Goal: Task Accomplishment & Management: Manage account settings

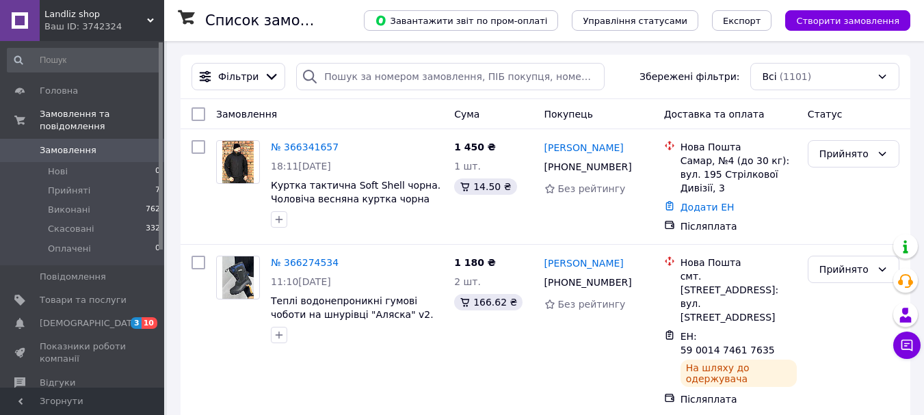
click at [77, 317] on span "[DEMOGRAPHIC_DATA]" at bounding box center [90, 323] width 101 height 12
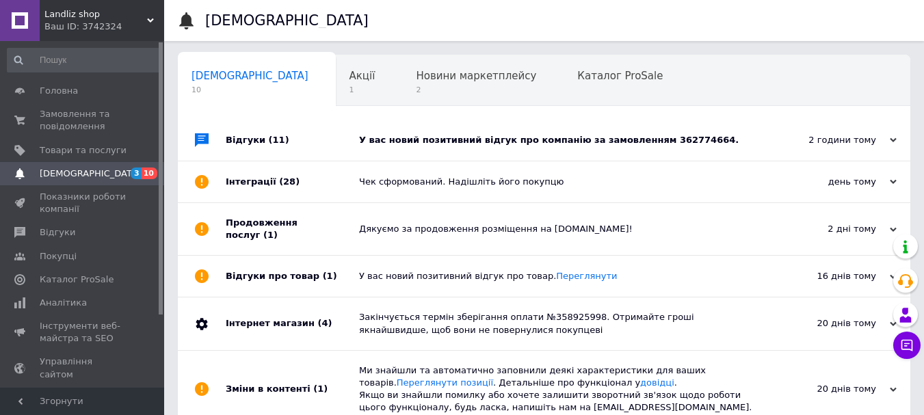
click at [651, 136] on div "У вас новий позитивний відгук про компанію за замовленням 362774664." at bounding box center [559, 140] width 401 height 12
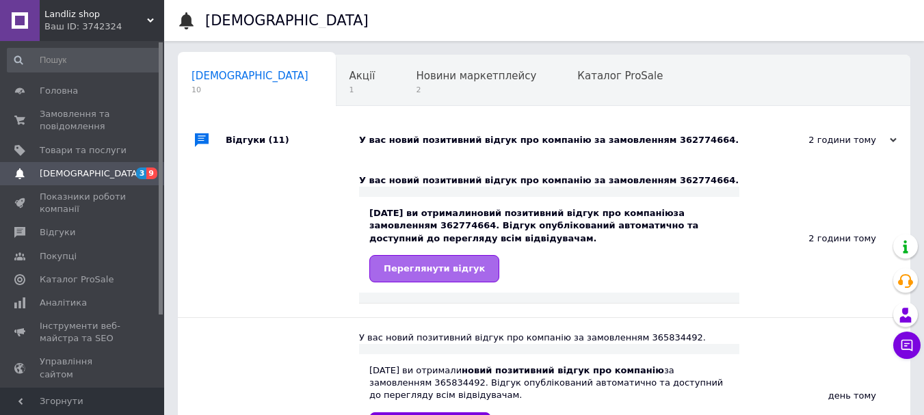
click at [436, 264] on span "Переглянути відгук" at bounding box center [434, 268] width 101 height 10
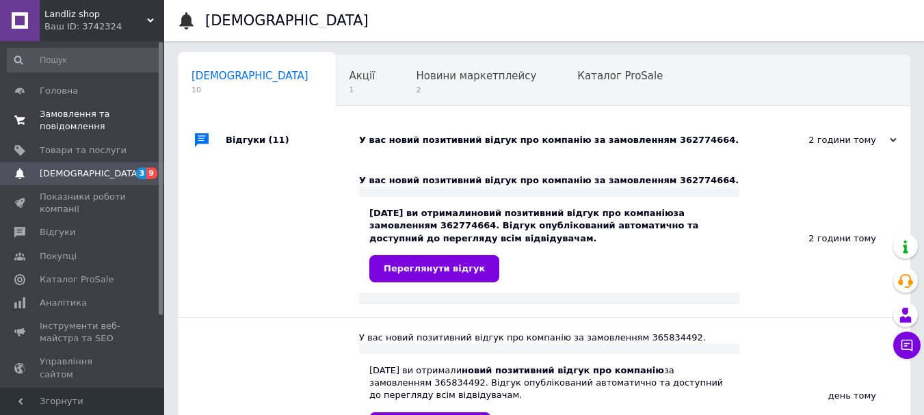
click at [64, 119] on span "Замовлення та повідомлення" at bounding box center [83, 120] width 87 height 25
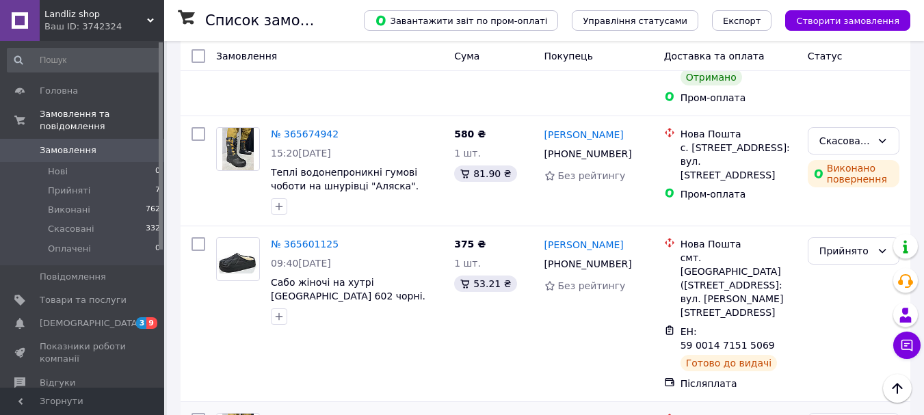
scroll to position [1300, 0]
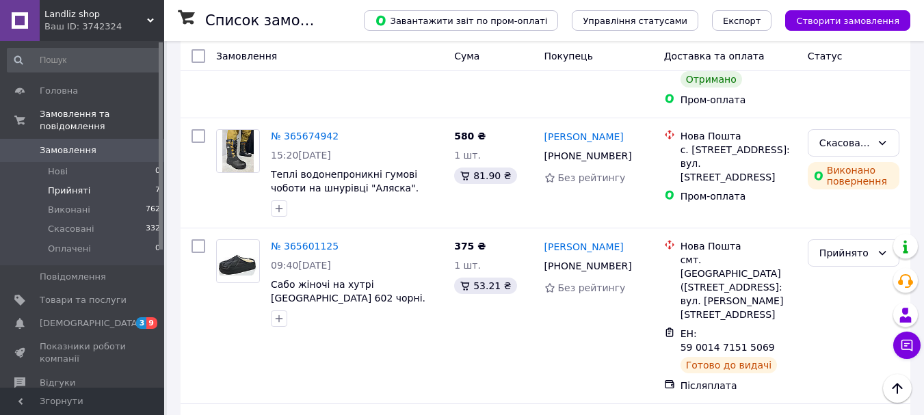
click at [68, 185] on span "Прийняті" at bounding box center [69, 191] width 42 height 12
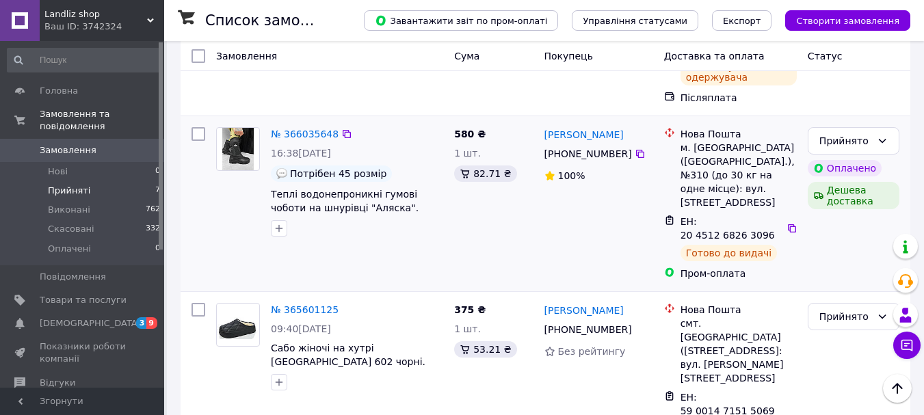
scroll to position [754, 0]
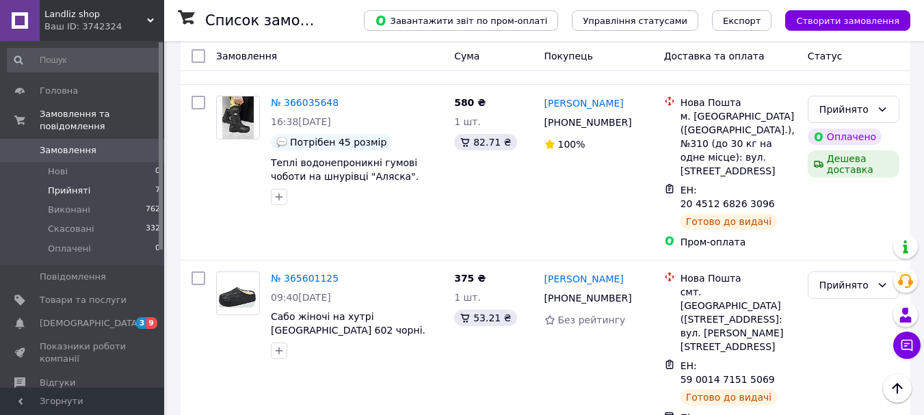
click at [151, 17] on div "Landliz shop Ваш ID: 3742324 Сайт Landliz shop Кабінет покупця Перевірити стан …" at bounding box center [82, 20] width 164 height 41
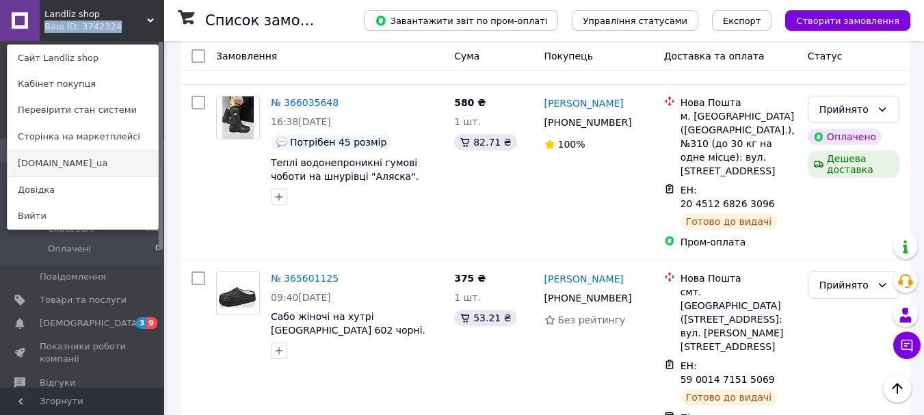
click at [40, 159] on link "[DOMAIN_NAME]_ua" at bounding box center [83, 164] width 151 height 26
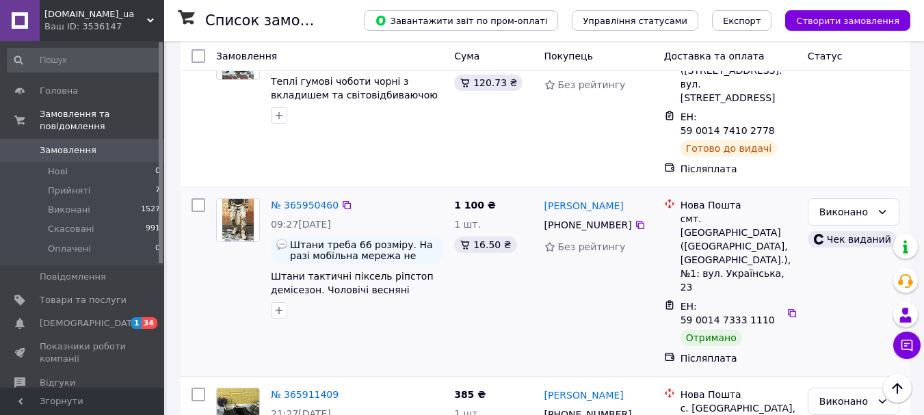
scroll to position [1026, 0]
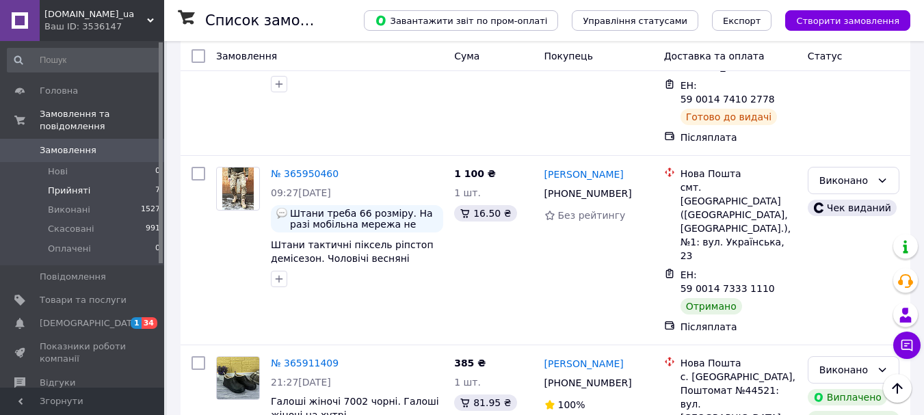
click at [75, 185] on span "Прийняті" at bounding box center [69, 191] width 42 height 12
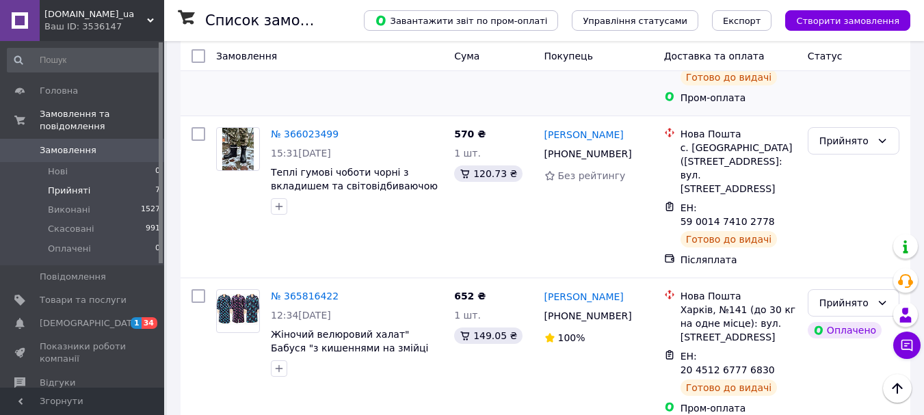
scroll to position [658, 0]
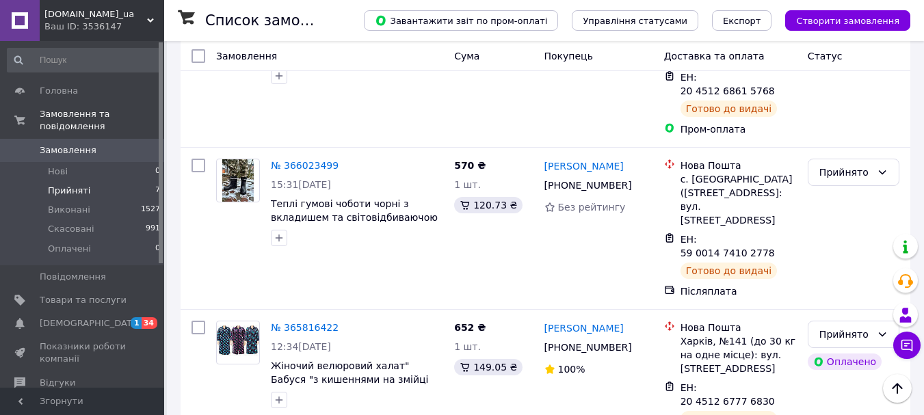
click at [81, 317] on span "[DEMOGRAPHIC_DATA]" at bounding box center [90, 323] width 101 height 12
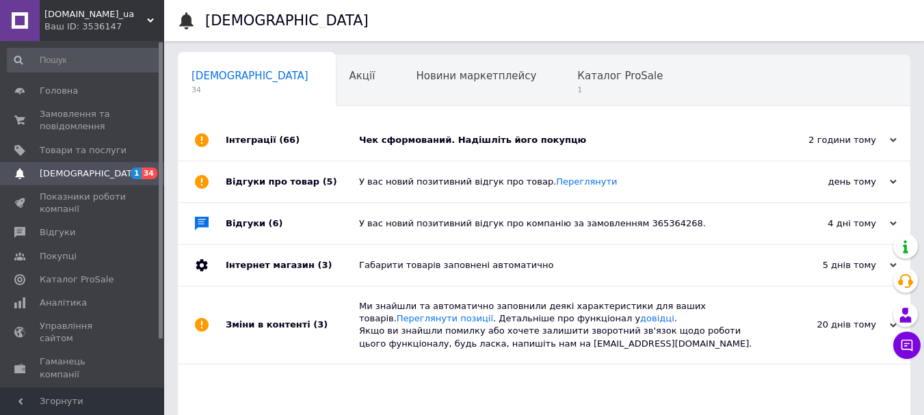
click at [149, 16] on div "lion.shop_ua Ваш ID: 3536147" at bounding box center [102, 20] width 125 height 41
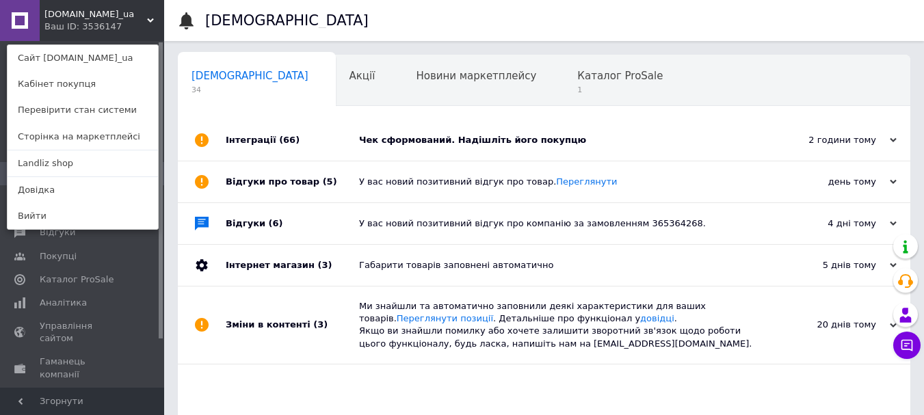
click at [126, 29] on div "lion.shop_ua Ваш ID: 3536147 Сайт lion.shop_ua Кабінет покупця Перевірити стан …" at bounding box center [82, 20] width 164 height 41
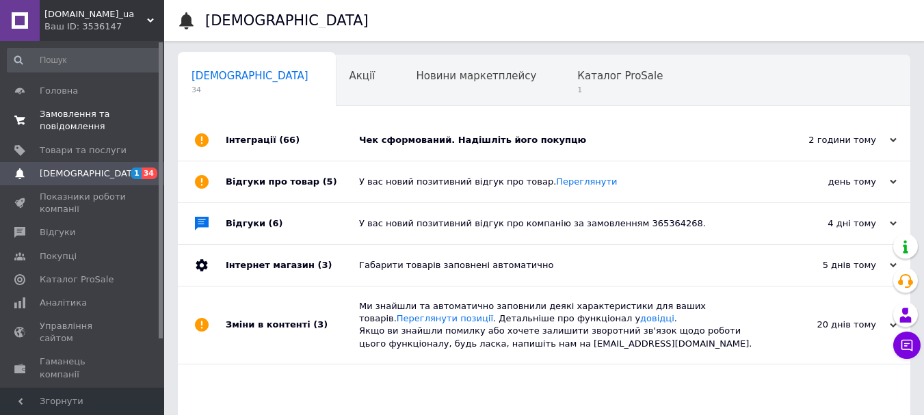
click at [73, 118] on span "Замовлення та повідомлення" at bounding box center [83, 120] width 87 height 25
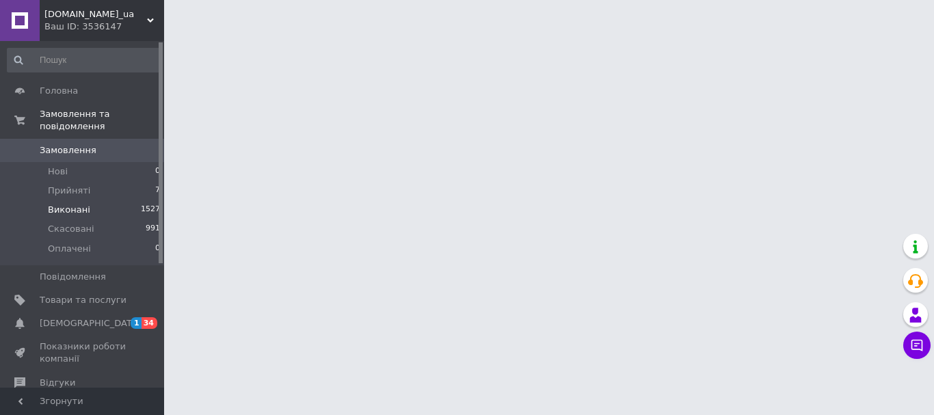
click at [80, 204] on span "Виконані" at bounding box center [69, 210] width 42 height 12
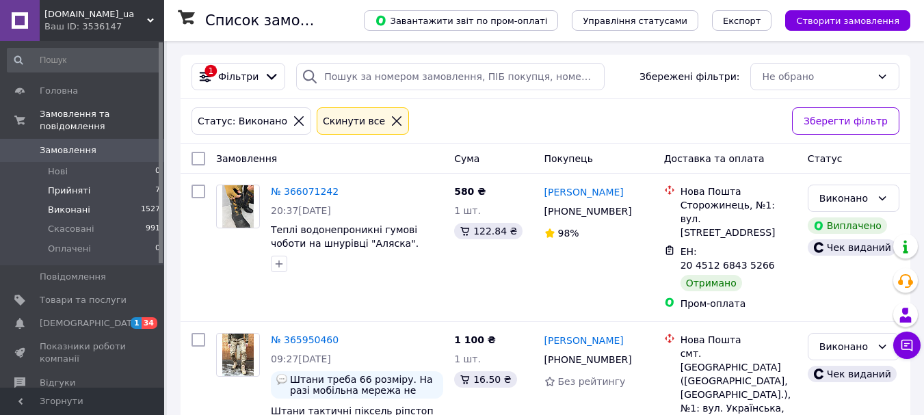
click at [64, 185] on span "Прийняті" at bounding box center [69, 191] width 42 height 12
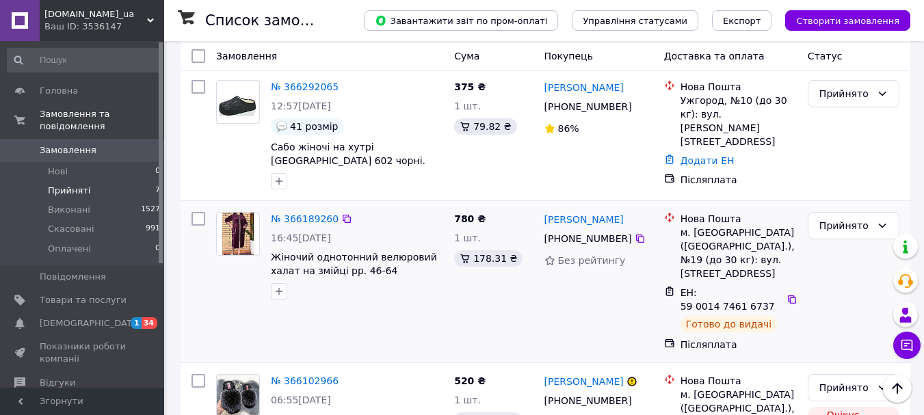
scroll to position [137, 0]
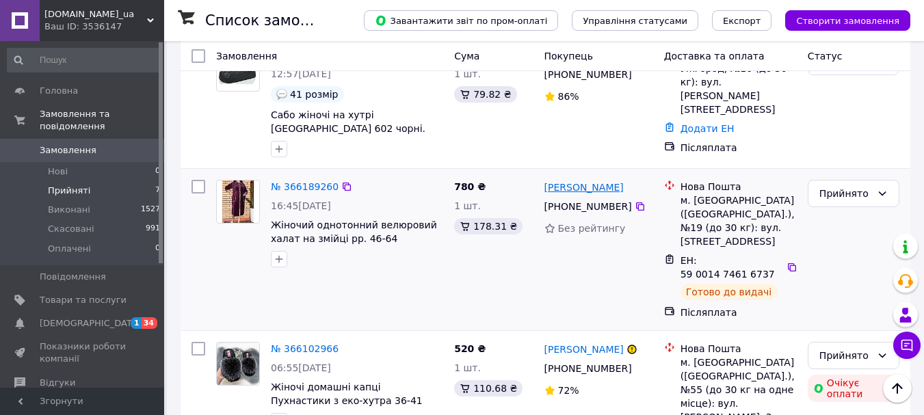
drag, startPoint x: 625, startPoint y: 189, endPoint x: 546, endPoint y: 190, distance: 78.7
click at [546, 190] on div "Інна Пянківська" at bounding box center [599, 187] width 112 height 17
copy link "нна Пянківська"
click at [636, 206] on icon at bounding box center [640, 206] width 8 height 8
click at [787, 262] on icon at bounding box center [792, 267] width 11 height 11
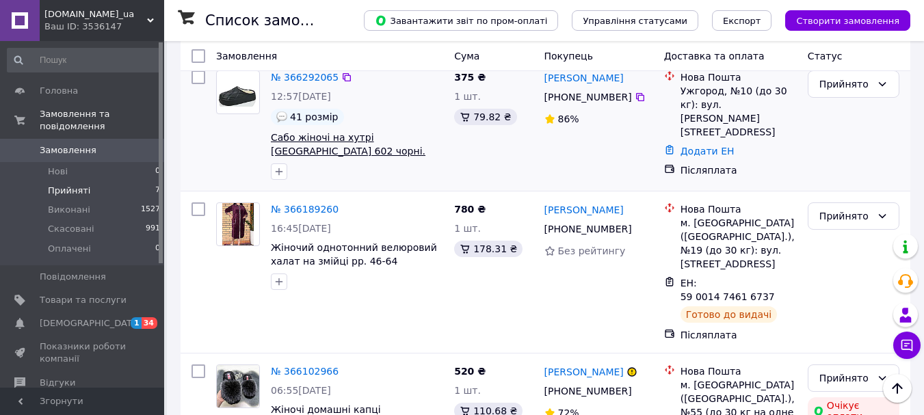
scroll to position [0, 0]
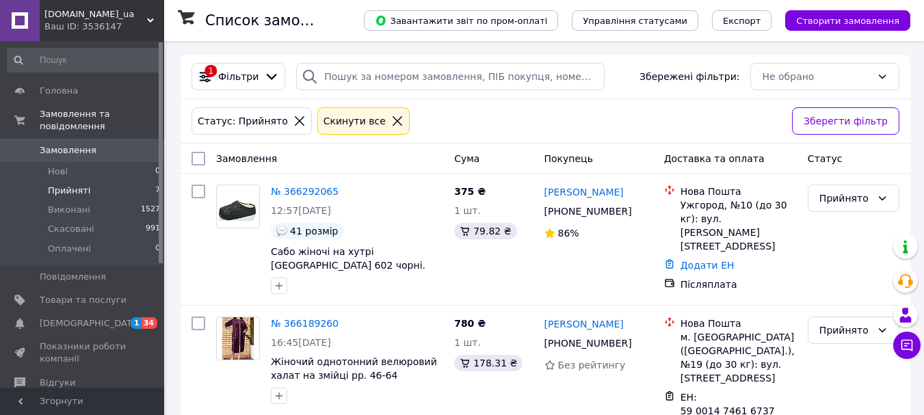
click at [148, 16] on div "lion.shop_ua Ваш ID: 3536147" at bounding box center [102, 20] width 125 height 41
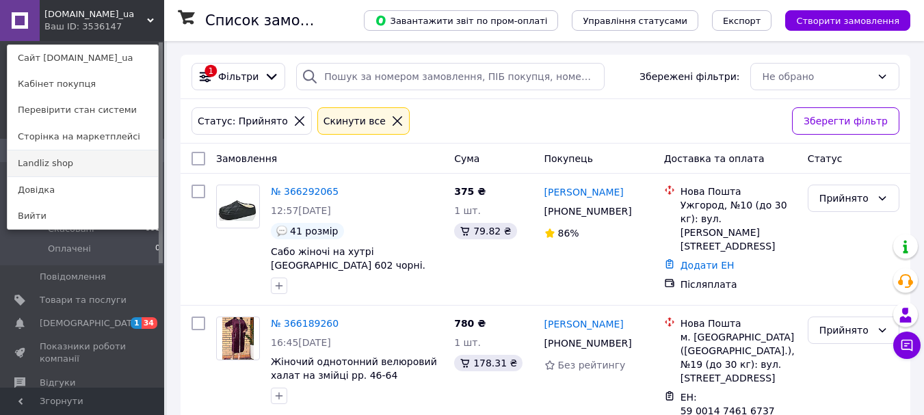
click at [75, 165] on link "Landliz shop" at bounding box center [83, 164] width 151 height 26
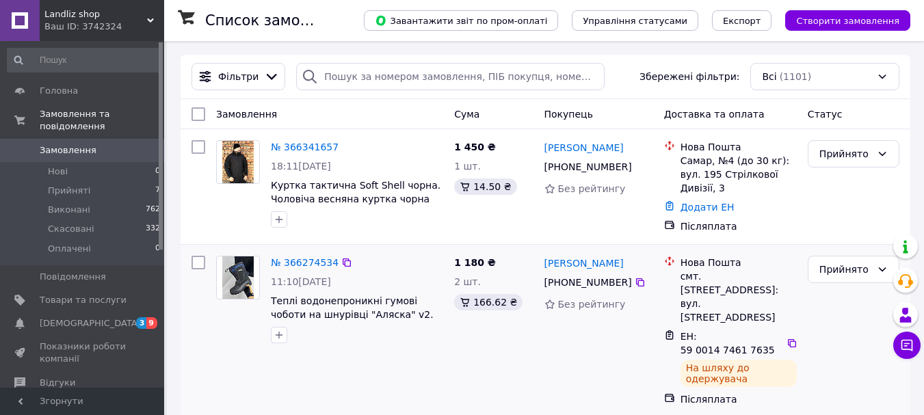
drag, startPoint x: 623, startPoint y: 260, endPoint x: 541, endPoint y: 261, distance: 81.4
click at [541, 261] on div "[PERSON_NAME] [PHONE_NUMBER] Без рейтингу" at bounding box center [599, 330] width 120 height 161
copy link "[PERSON_NAME]"
click at [635, 277] on icon at bounding box center [640, 282] width 11 height 11
drag, startPoint x: 787, startPoint y: 306, endPoint x: 774, endPoint y: 309, distance: 13.3
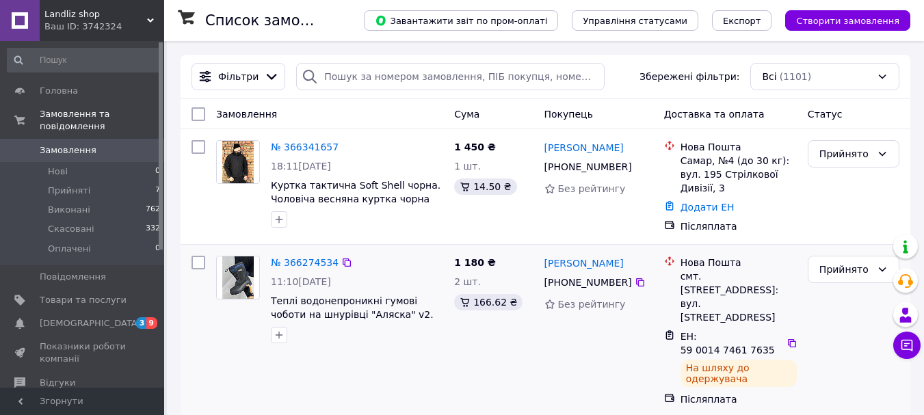
click at [787, 338] on icon at bounding box center [792, 343] width 11 height 11
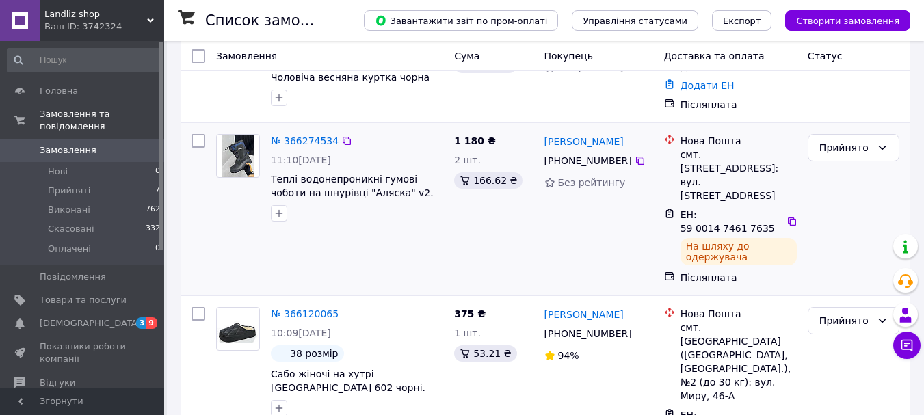
scroll to position [137, 0]
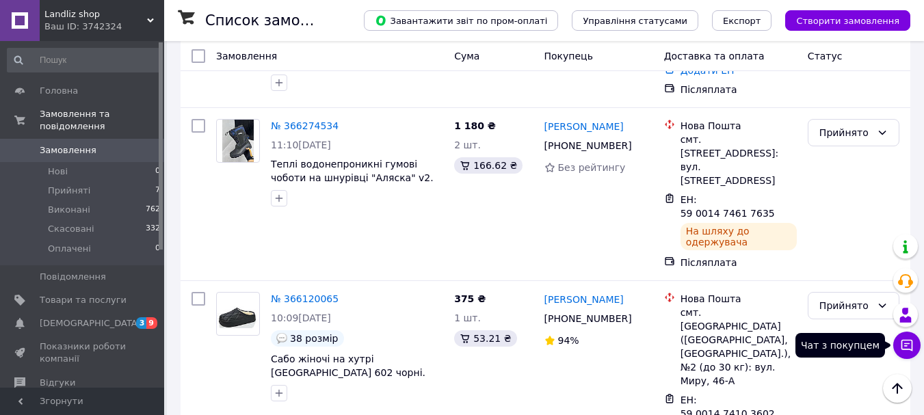
click at [915, 348] on button "Чат з покупцем" at bounding box center [906, 345] width 27 height 27
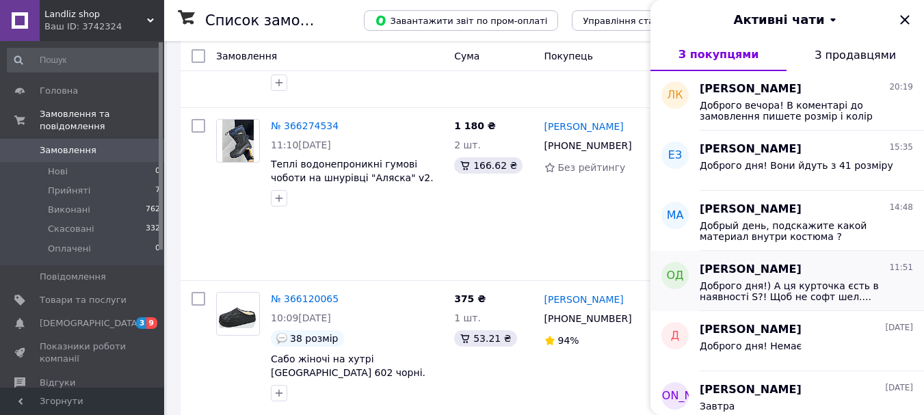
scroll to position [68, 0]
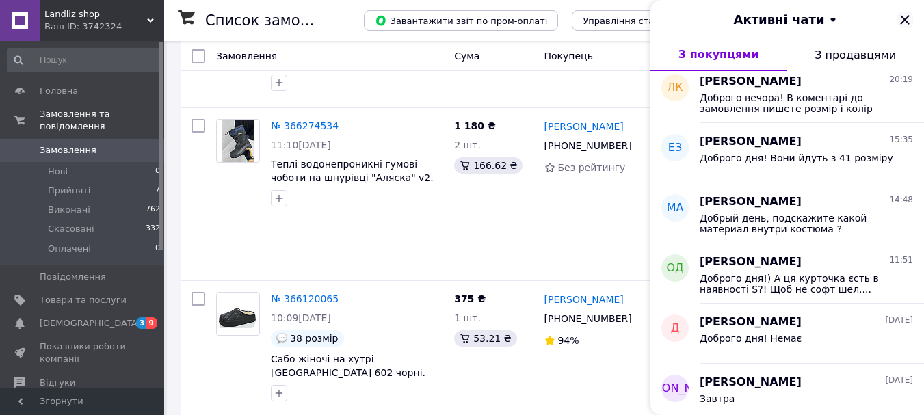
drag, startPoint x: 906, startPoint y: 16, endPoint x: 904, endPoint y: 23, distance: 7.0
click at [906, 16] on icon "Закрити" at bounding box center [905, 20] width 16 height 16
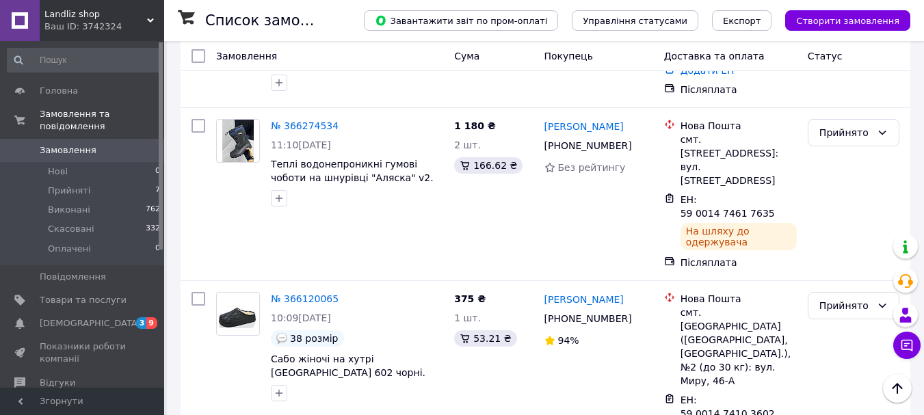
click at [151, 16] on div "Landliz shop Ваш ID: 3742324" at bounding box center [102, 20] width 125 height 41
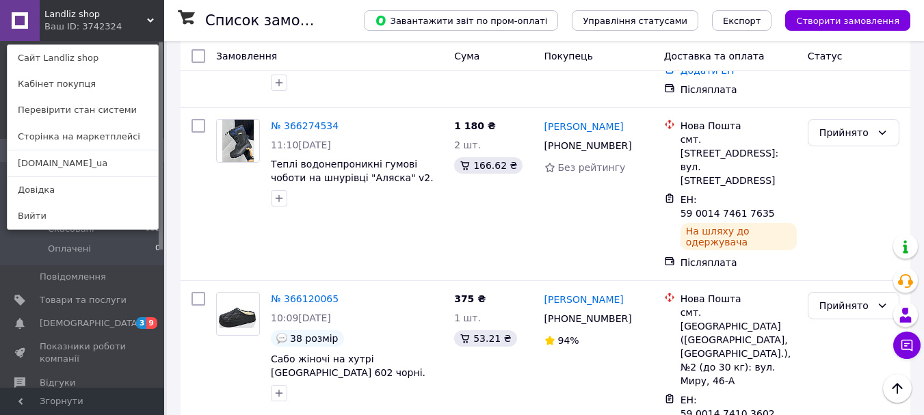
click at [57, 159] on link "[DOMAIN_NAME]_ua" at bounding box center [83, 164] width 151 height 26
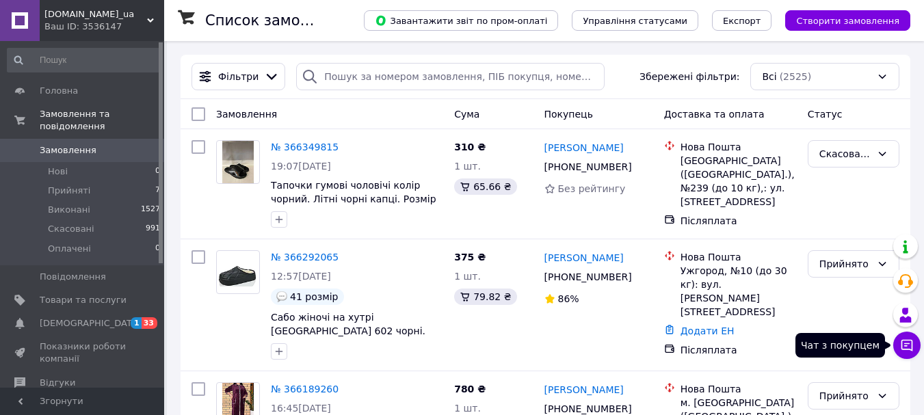
click at [915, 345] on button "Чат з покупцем" at bounding box center [906, 345] width 27 height 27
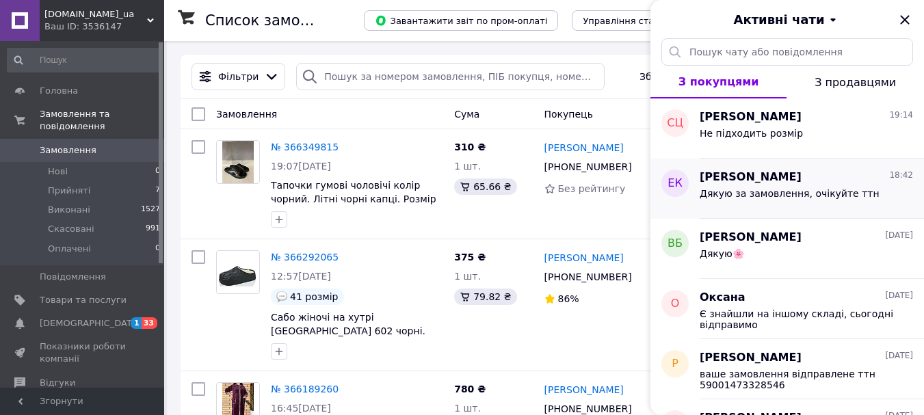
click at [759, 187] on div "Дякую за замовлення, очікуйте ттн" at bounding box center [806, 196] width 213 height 22
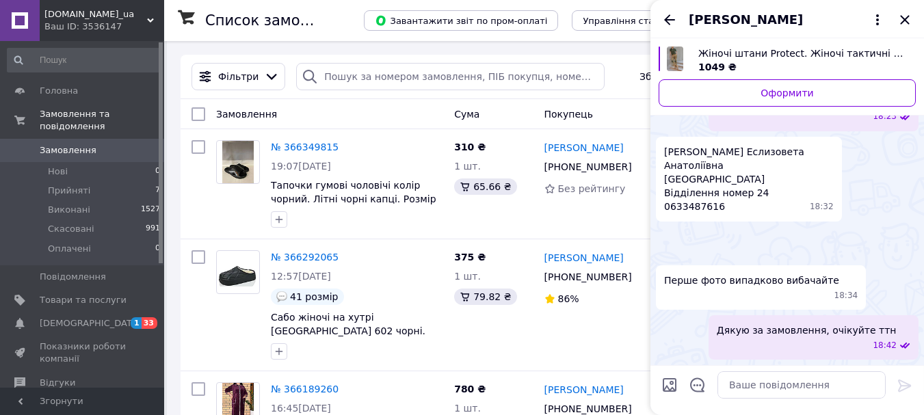
scroll to position [1013, 0]
click at [670, 18] on icon "Назад" at bounding box center [670, 20] width 16 height 16
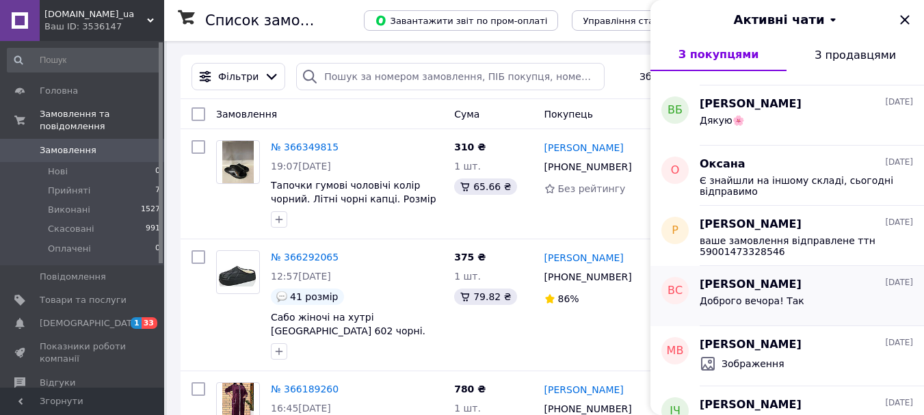
scroll to position [137, 0]
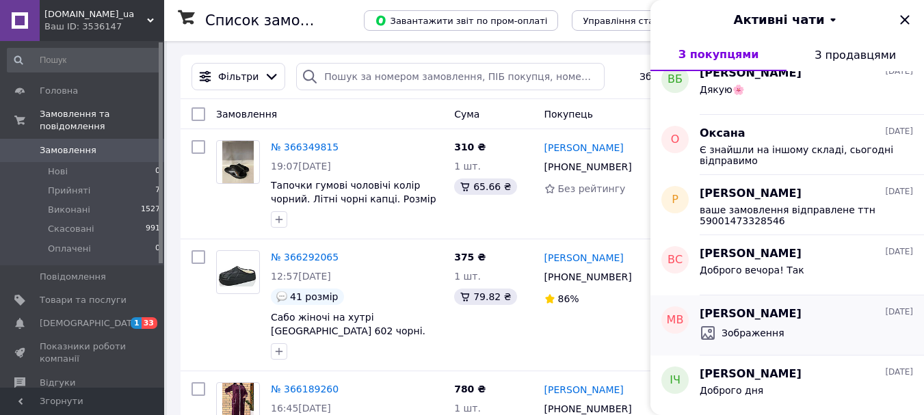
click at [742, 327] on span "Зображення" at bounding box center [753, 333] width 63 height 14
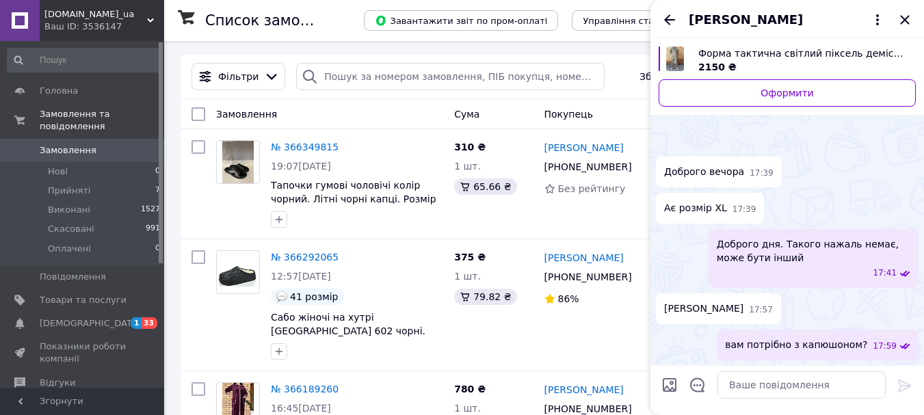
scroll to position [759, 0]
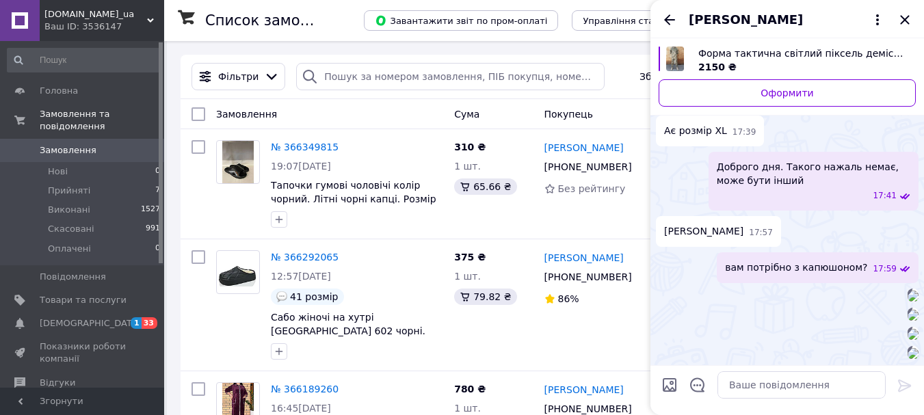
click at [670, 17] on icon "Назад" at bounding box center [670, 20] width 16 height 16
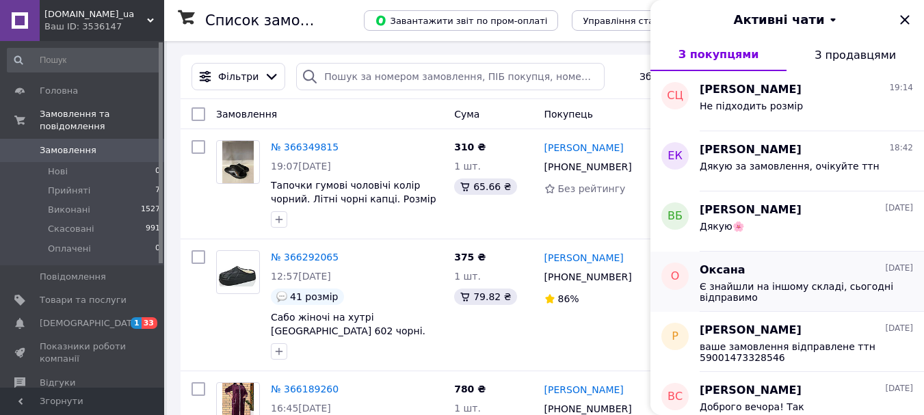
scroll to position [68, 0]
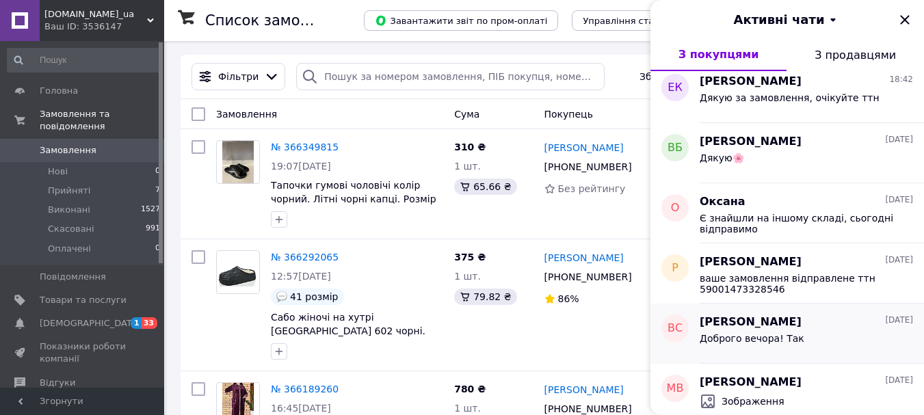
click at [750, 330] on div "Доброго вечора! Так" at bounding box center [806, 341] width 213 height 22
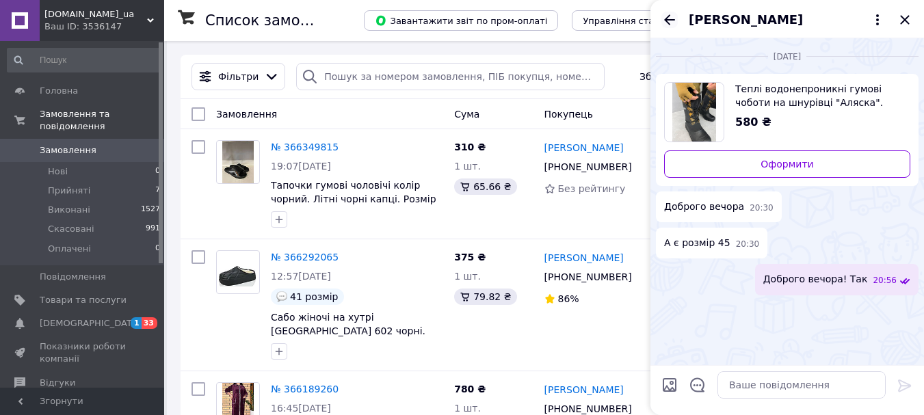
click at [668, 14] on icon "Назад" at bounding box center [670, 20] width 16 height 16
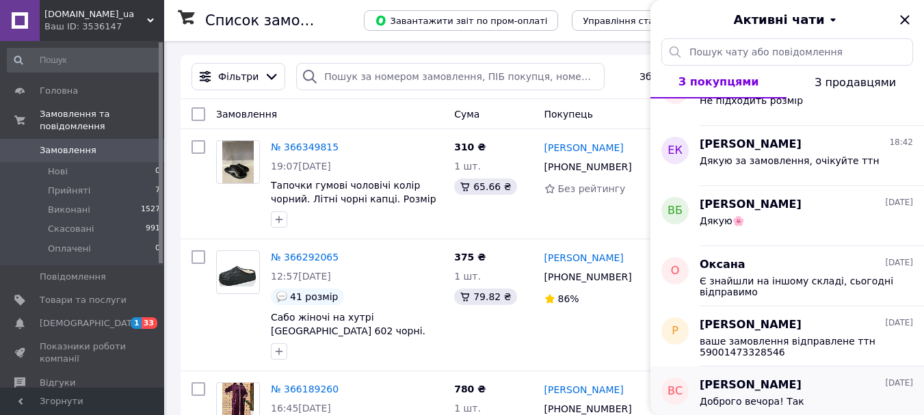
scroll to position [0, 0]
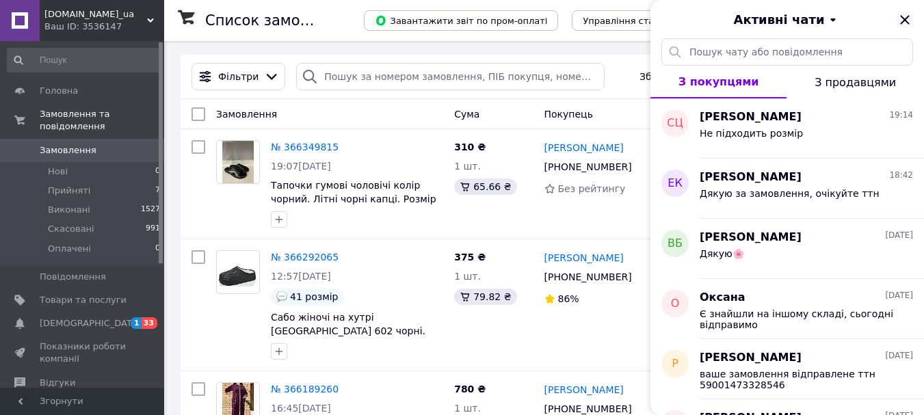
click at [903, 16] on icon "Закрити" at bounding box center [905, 20] width 16 height 16
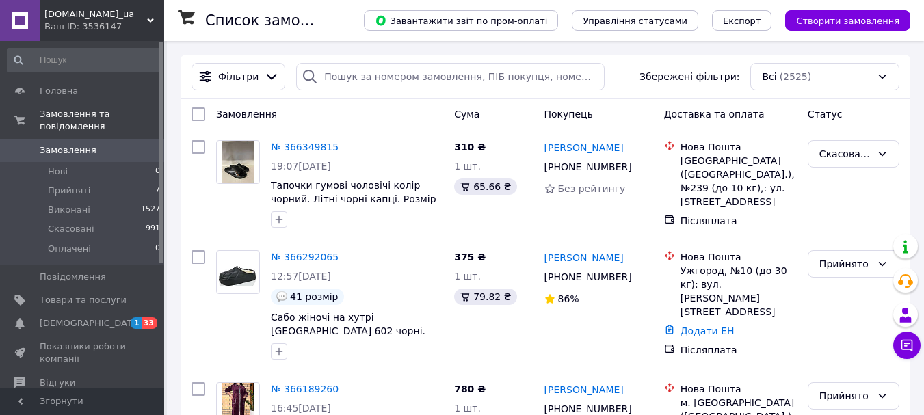
drag, startPoint x: 151, startPoint y: 17, endPoint x: 159, endPoint y: 75, distance: 58.0
click at [149, 17] on icon at bounding box center [150, 20] width 7 height 7
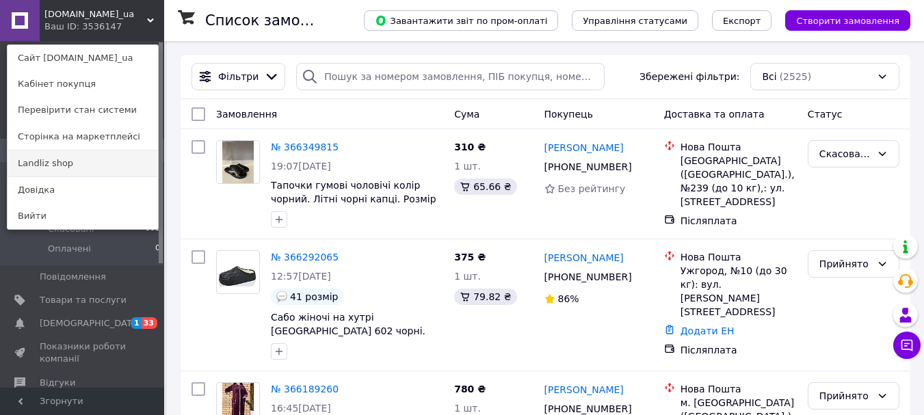
click at [34, 159] on link "Landliz shop" at bounding box center [83, 164] width 151 height 26
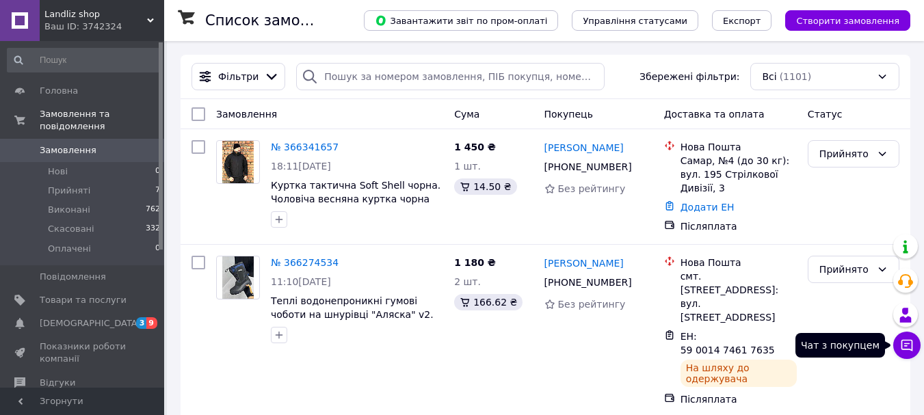
click at [906, 345] on icon at bounding box center [907, 346] width 14 height 14
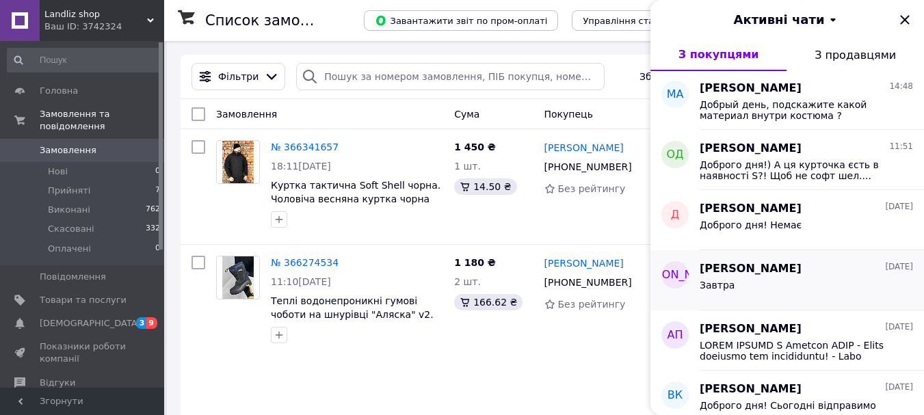
scroll to position [205, 0]
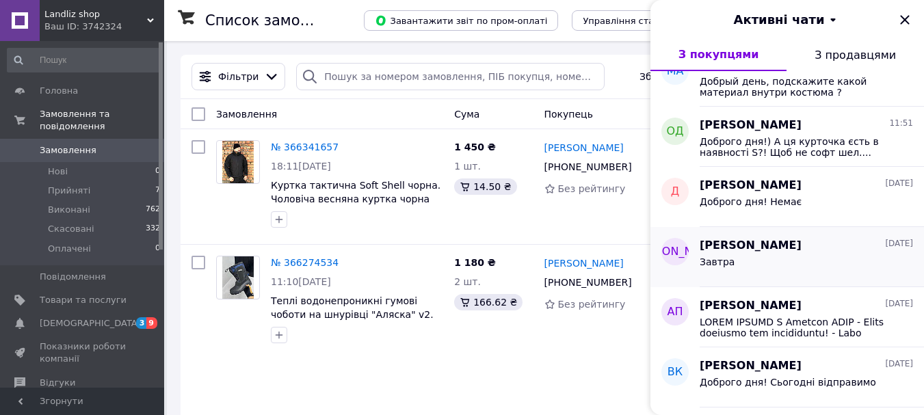
click at [748, 252] on span "[PERSON_NAME]" at bounding box center [751, 246] width 102 height 16
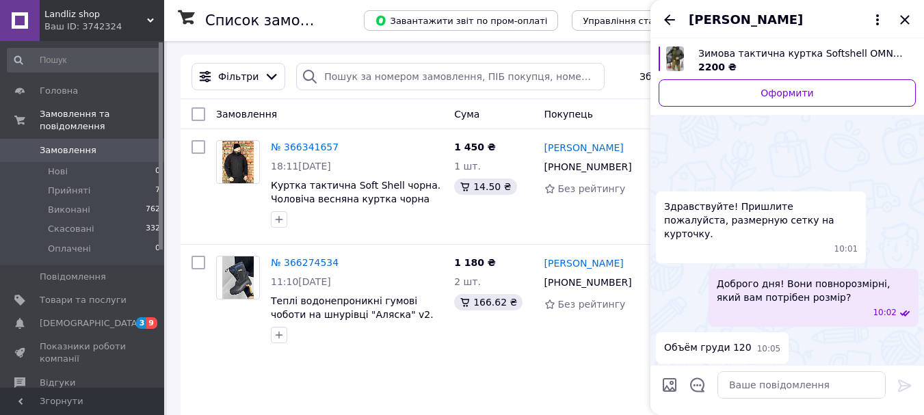
scroll to position [699, 0]
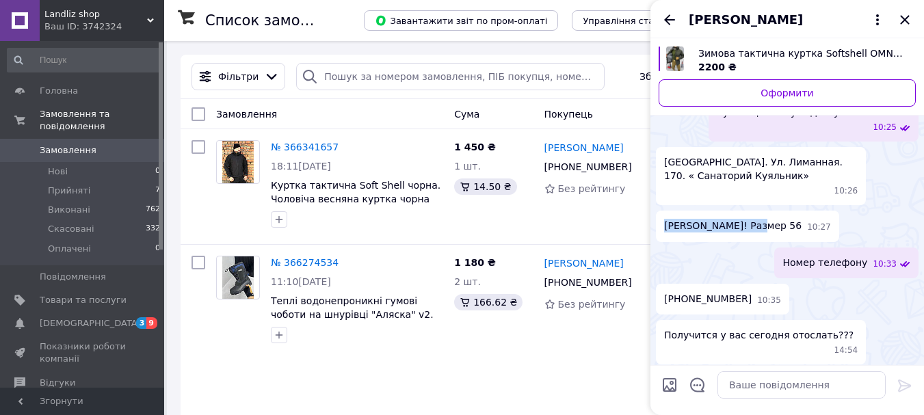
drag, startPoint x: 759, startPoint y: 198, endPoint x: 662, endPoint y: 201, distance: 97.9
click at [663, 211] on div "Алексеенко Людмила! Размер 56 10:27" at bounding box center [747, 226] width 183 height 31
copy span "Алексеенко Людмила"
drag, startPoint x: 732, startPoint y: 271, endPoint x: 668, endPoint y: 266, distance: 64.5
click at [669, 292] on span "+380500309473" at bounding box center [708, 299] width 88 height 14
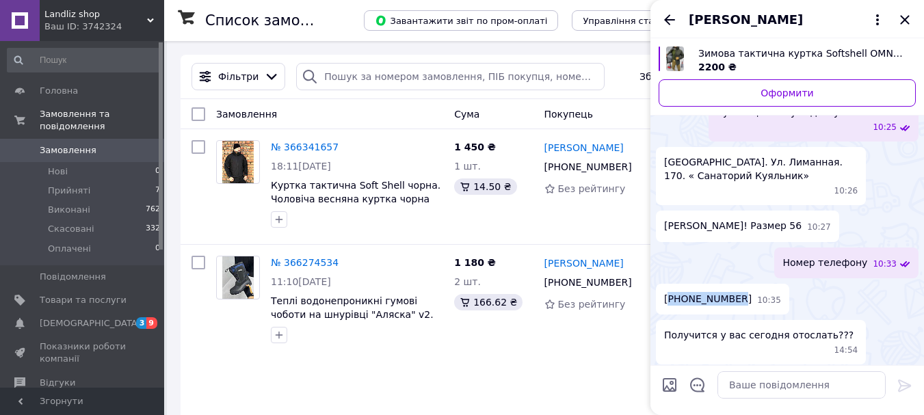
copy span "380500309473"
click at [762, 382] on textarea at bounding box center [802, 384] width 168 height 27
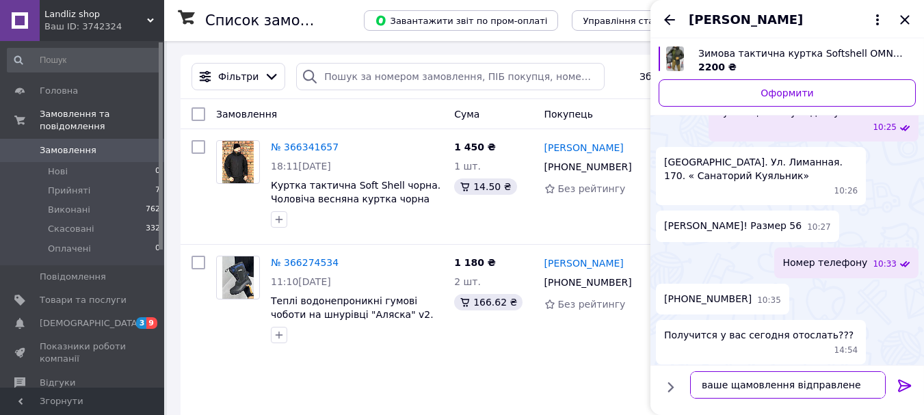
click at [733, 387] on textarea "ваше щамовлення відправлене ттн" at bounding box center [788, 384] width 196 height 27
drag, startPoint x: 857, startPoint y: 388, endPoint x: 861, endPoint y: 395, distance: 7.6
click at [858, 389] on textarea "ваше замовлення відправлене ттн" at bounding box center [788, 384] width 196 height 27
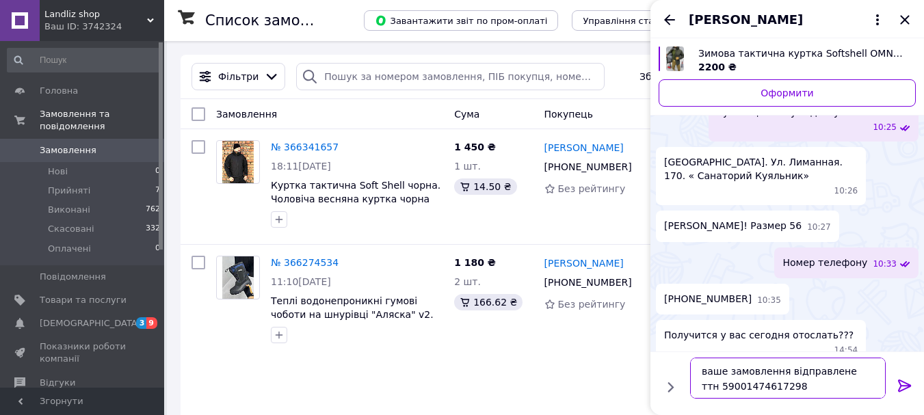
type textarea "ваше замовлення відправлене ттн 59001474617298"
click at [903, 386] on icon at bounding box center [904, 386] width 13 height 12
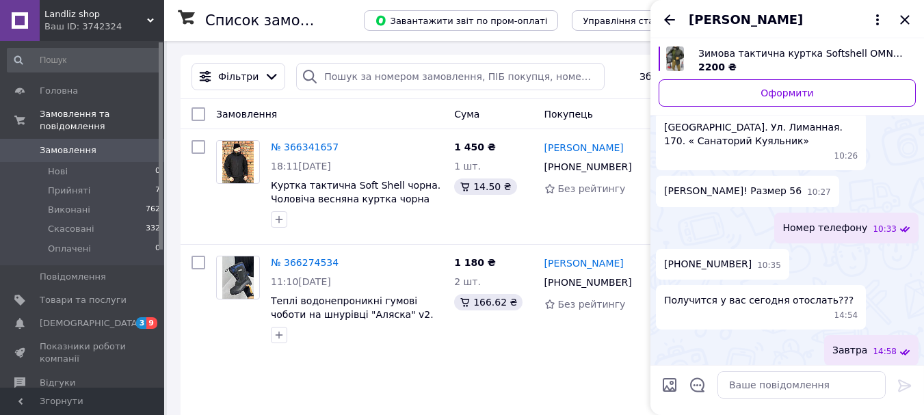
scroll to position [763, 0]
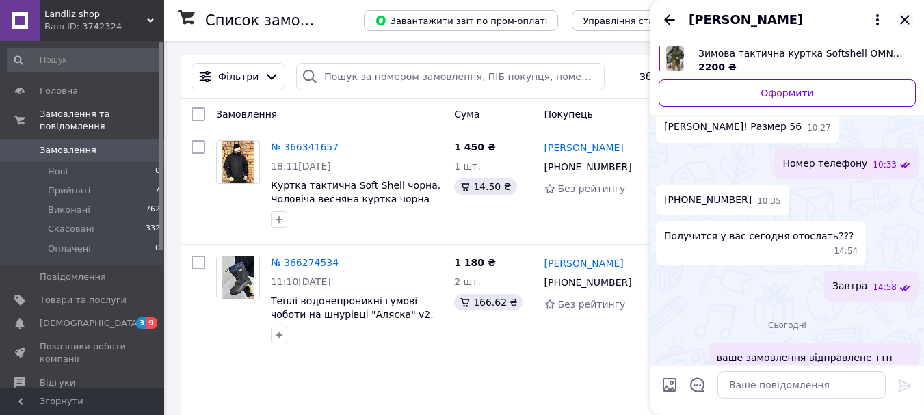
click at [909, 18] on icon "Закрити" at bounding box center [905, 20] width 16 height 16
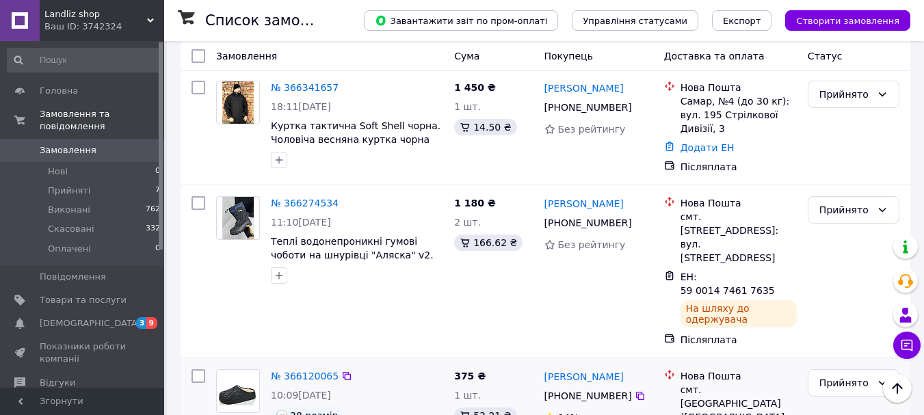
scroll to position [0, 0]
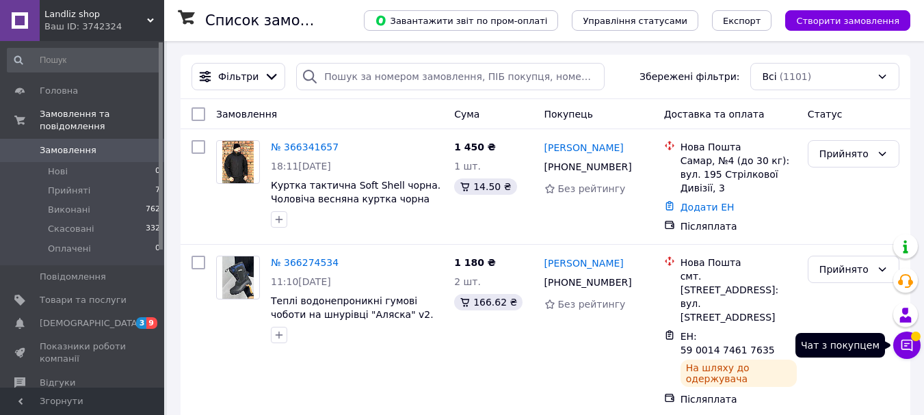
click at [908, 341] on icon at bounding box center [907, 346] width 14 height 14
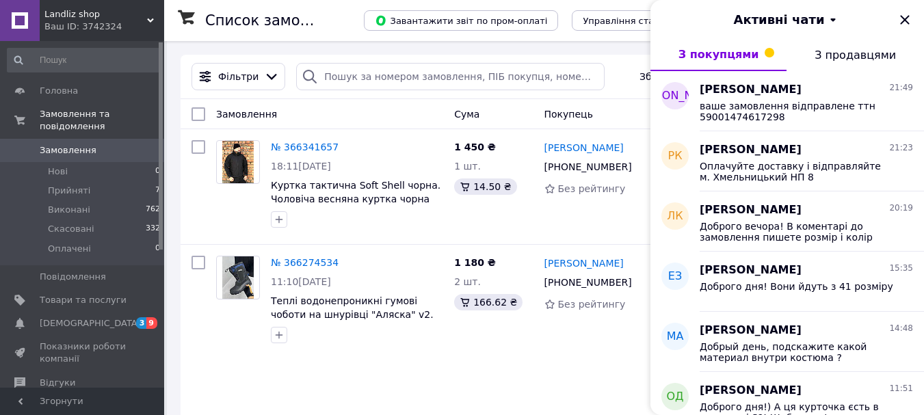
click at [736, 55] on span "З покупцями" at bounding box center [719, 54] width 81 height 13
click at [755, 49] on button "З покупцями" at bounding box center [719, 54] width 136 height 33
click at [755, 48] on button "З покупцями" at bounding box center [719, 54] width 136 height 33
click at [735, 51] on span "З покупцями" at bounding box center [719, 54] width 81 height 13
drag, startPoint x: 902, startPoint y: 16, endPoint x: 904, endPoint y: 32, distance: 15.9
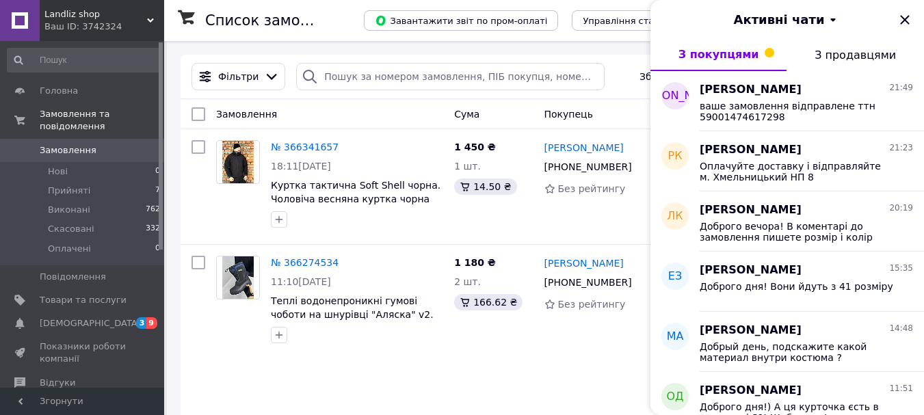
click at [902, 17] on icon "Закрити" at bounding box center [904, 19] width 9 height 9
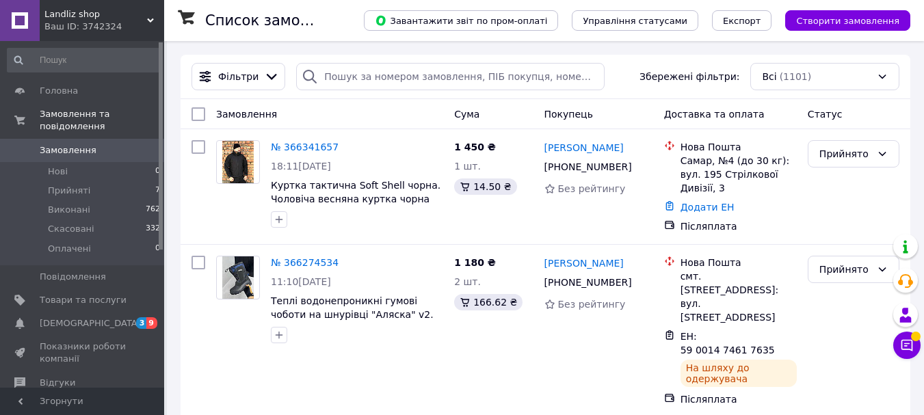
click at [148, 17] on icon at bounding box center [150, 20] width 7 height 7
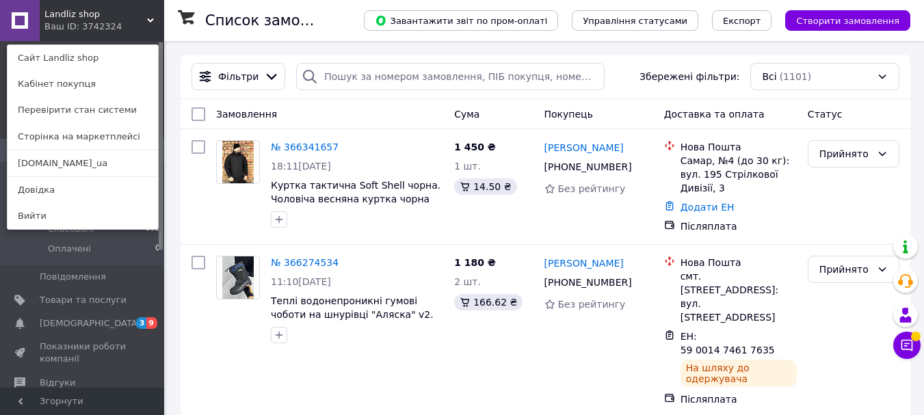
click at [51, 163] on link "[DOMAIN_NAME]_ua" at bounding box center [83, 164] width 151 height 26
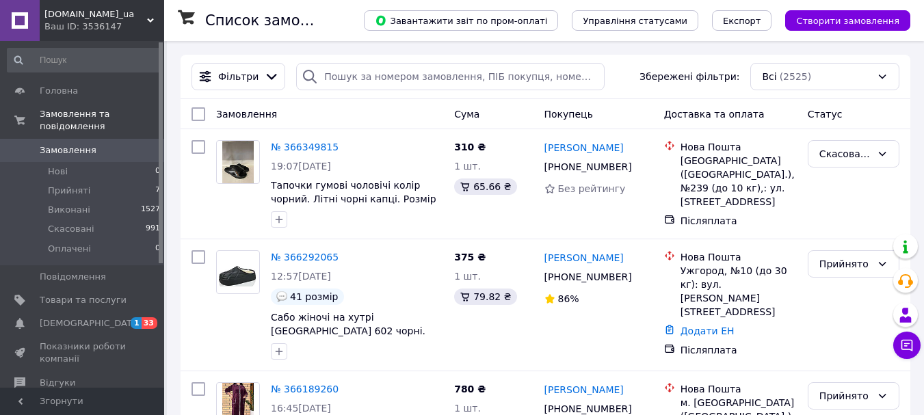
click at [152, 16] on div "[DOMAIN_NAME]_ua Ваш ID: 3536147" at bounding box center [102, 20] width 125 height 41
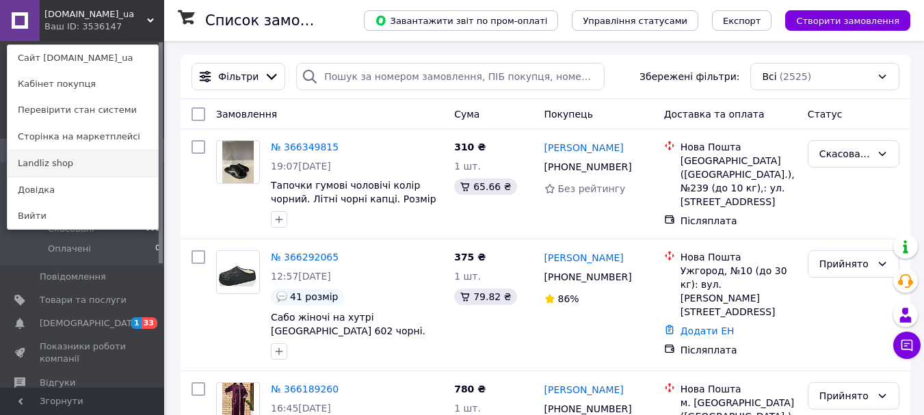
click at [60, 159] on link "Landliz shop" at bounding box center [83, 164] width 151 height 26
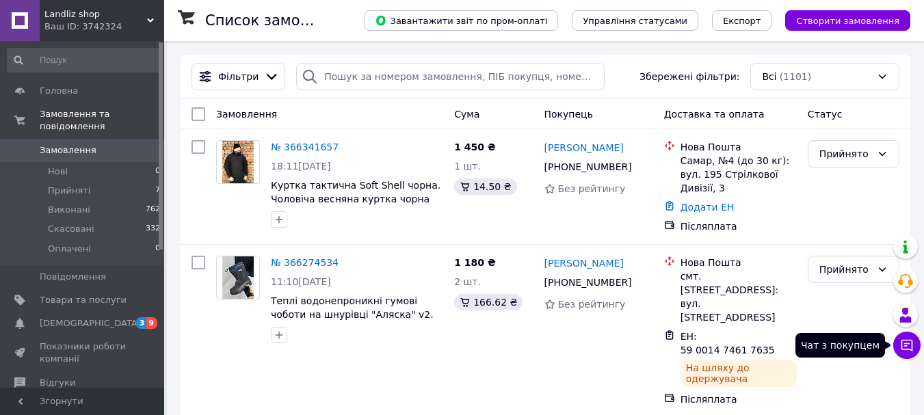
click at [908, 343] on icon at bounding box center [907, 346] width 14 height 14
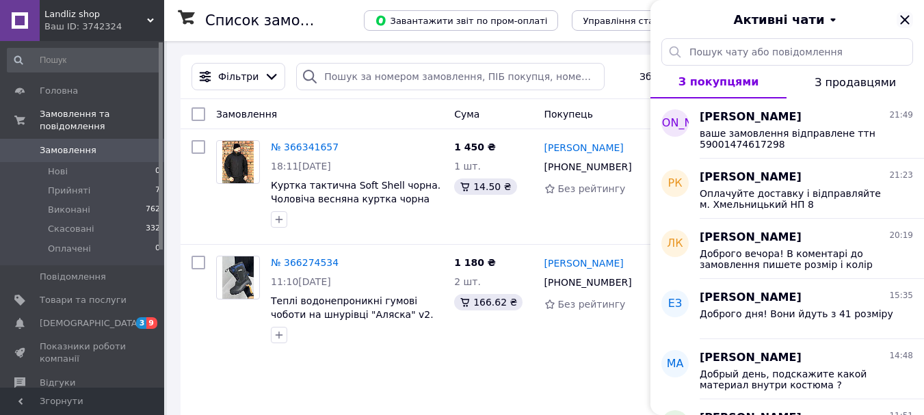
click at [904, 16] on icon "Закрити" at bounding box center [905, 20] width 16 height 16
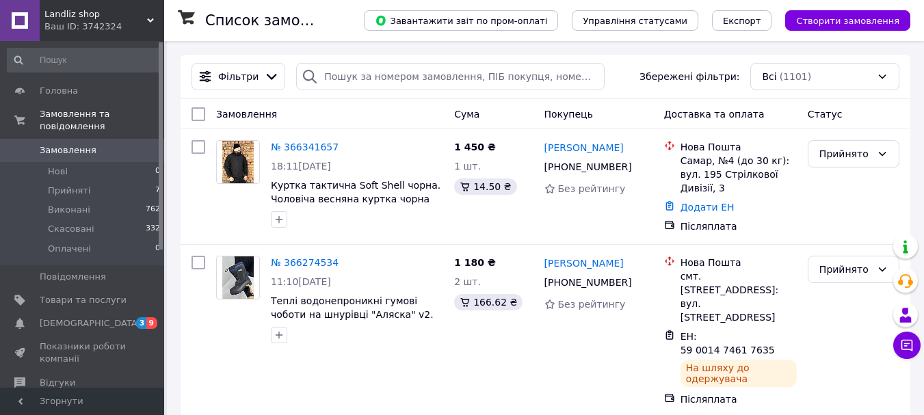
click at [151, 19] on icon at bounding box center [150, 20] width 7 height 7
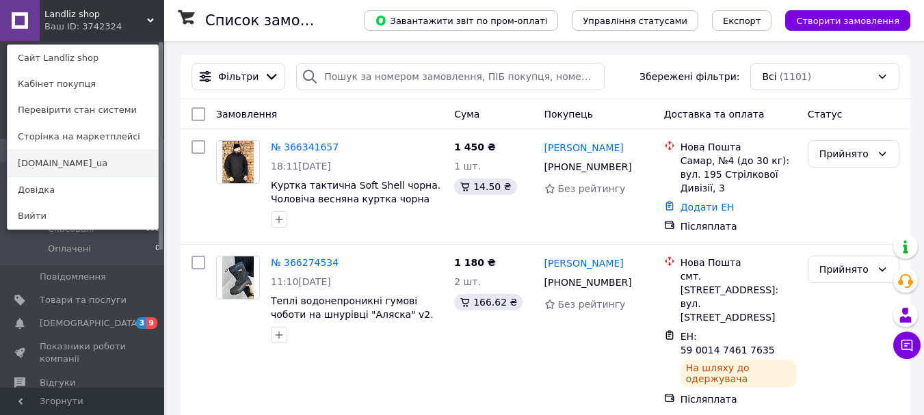
click at [53, 165] on link "[DOMAIN_NAME]_ua" at bounding box center [83, 164] width 151 height 26
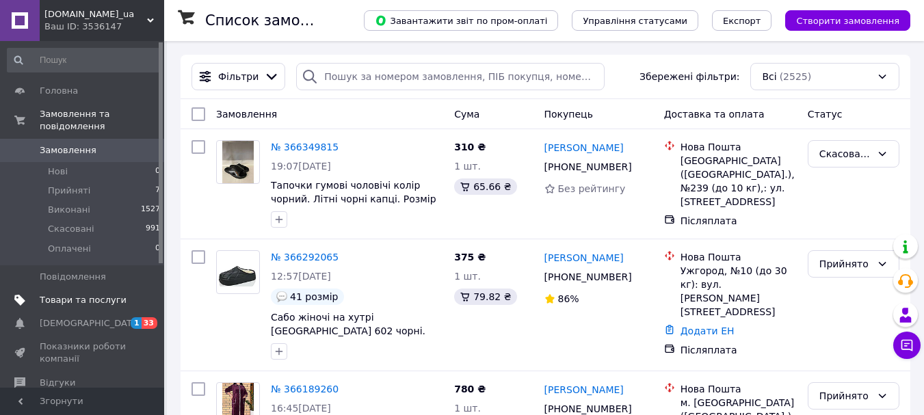
click at [90, 294] on span "Товари та послуги" at bounding box center [83, 300] width 87 height 12
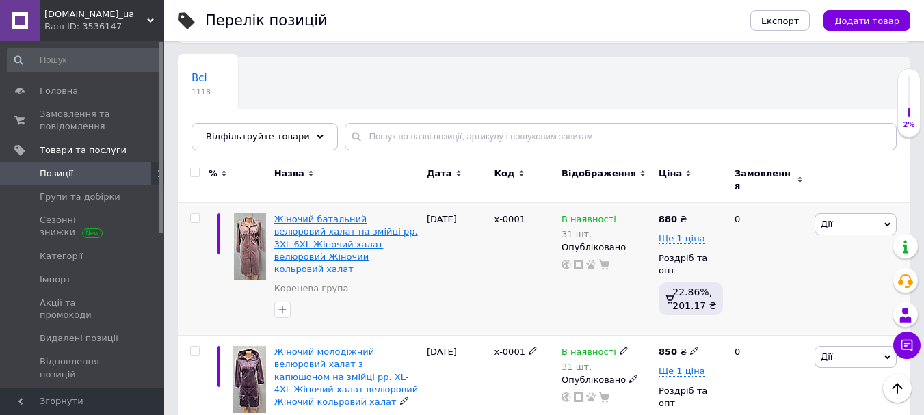
scroll to position [68, 0]
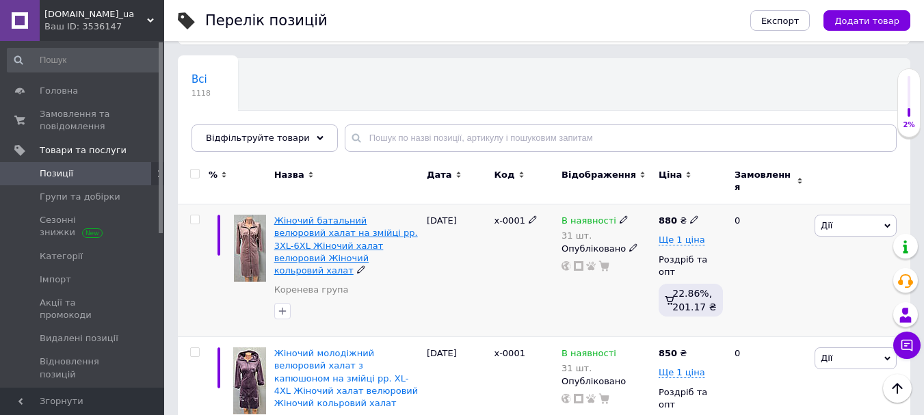
click at [293, 215] on span "Жіночий батальний велюровий халат на змійці рр. 3XL-6XL Жіночий халат велюровий…" at bounding box center [346, 245] width 144 height 60
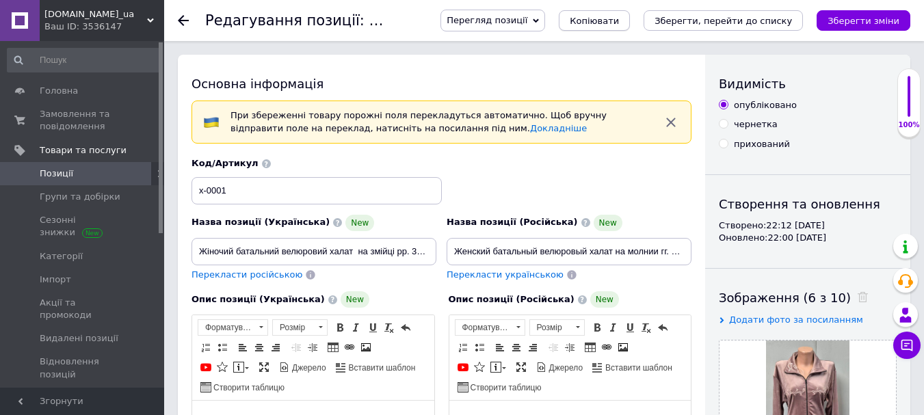
click at [619, 19] on span "Копіювати" at bounding box center [594, 21] width 49 height 10
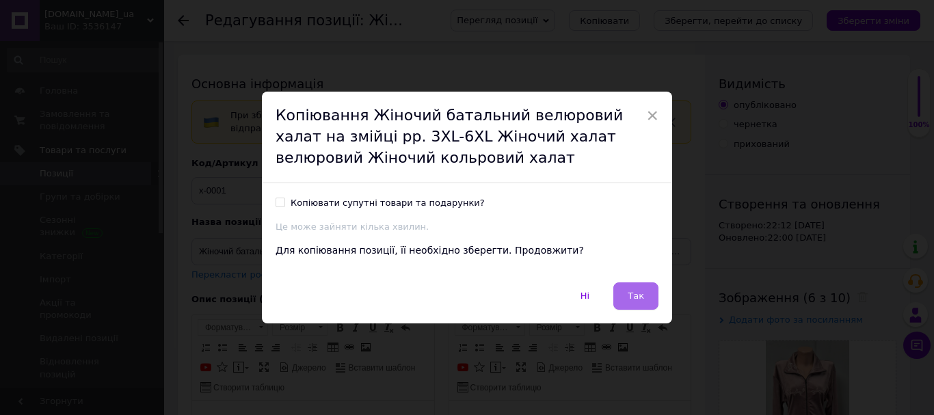
click at [633, 295] on span "Так" at bounding box center [636, 296] width 16 height 10
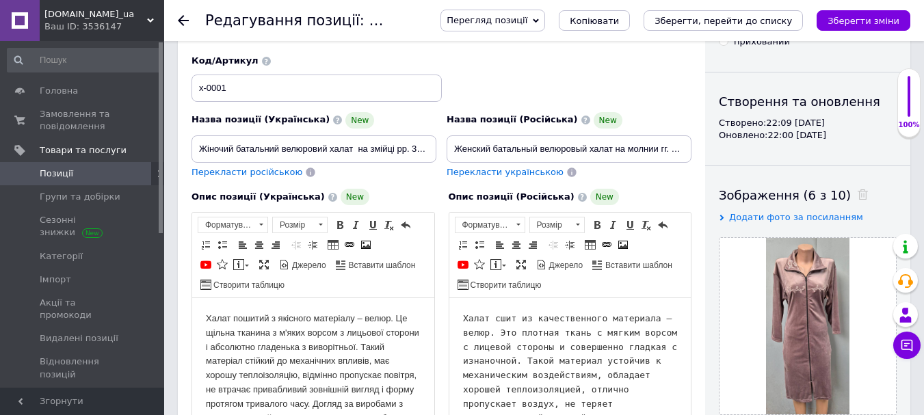
scroll to position [68, 0]
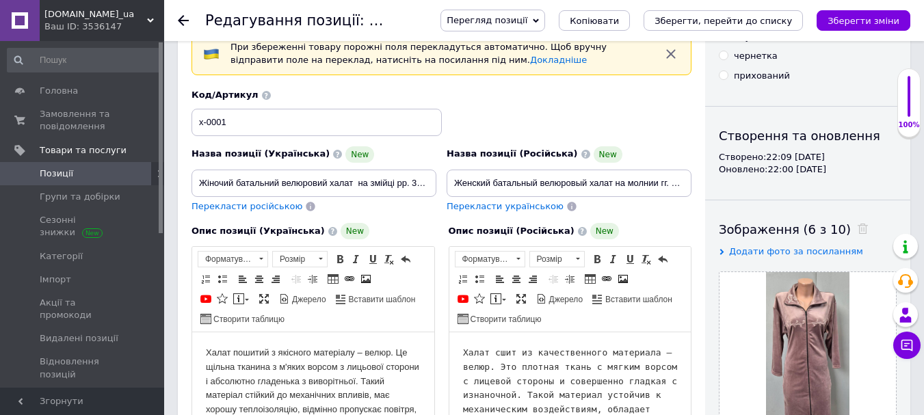
click at [423, 231] on div "Опис позиції (Українська) New" at bounding box center [314, 231] width 244 height 16
click at [367, 189] on input "Жіночий батальний велюровий халат на змійці рр. 3XL-6XL Жіночий халат велюровий…" at bounding box center [314, 183] width 245 height 27
drag, startPoint x: 417, startPoint y: 184, endPoint x: 419, endPoint y: 197, distance: 13.2
click at [418, 190] on input "Жіночий батальний велюровий халат на змійці рр. 3XL-6XL Жіночий халат велюровий…" at bounding box center [314, 183] width 245 height 27
click at [429, 184] on input "Жіночий батальний велюровий халат на змійці рр. XL-6XL Жіночий халат велюровий …" at bounding box center [314, 183] width 245 height 27
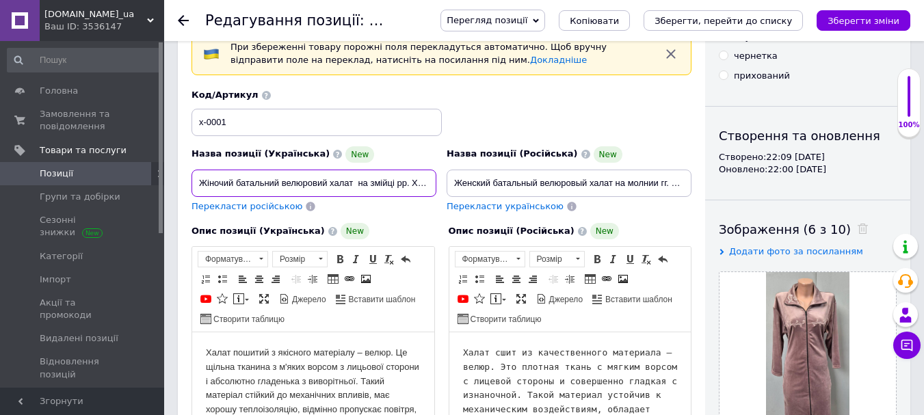
click at [429, 183] on input "Жіночий батальний велюровий халат на змійці рр. XL-6XL Жіночий халат велюровий …" at bounding box center [314, 183] width 245 height 27
click at [414, 183] on input "Жіночий батальний велюровий халат на змійці рр. XL-6XL Жіночий халат велюровий …" at bounding box center [314, 183] width 245 height 27
click at [398, 196] on input "Жіночий батальний велюровий халат на змійці рр. XL-6XL Жіночий халат велюровий …" at bounding box center [314, 183] width 245 height 27
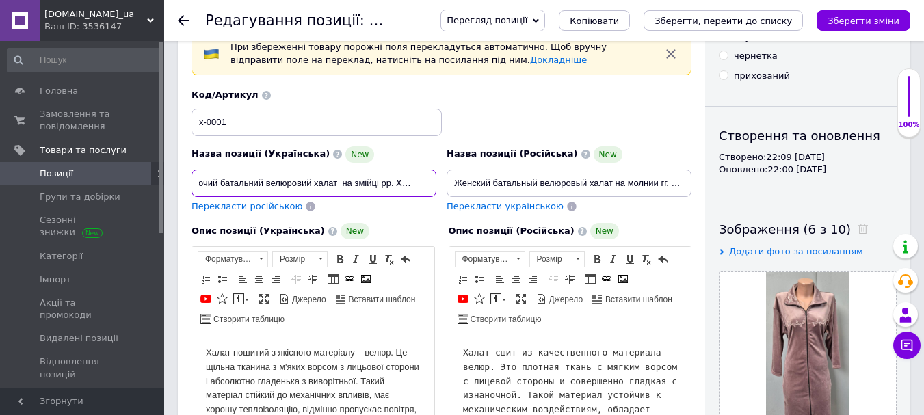
click at [415, 181] on input "Жіночий батальний велюровий халат на змійці рр. XL-6XL Жіночий халат велюровий …" at bounding box center [314, 183] width 245 height 27
click at [260, 182] on input "Жіночий батальний велюровий халат на змійці рр. XL-4XL Жіночий халат велюровий …" at bounding box center [314, 183] width 245 height 27
type input "Жіночий велюровий халат на змійці рр. XL-4XL Жіночий халат велюровий Жіночий ко…"
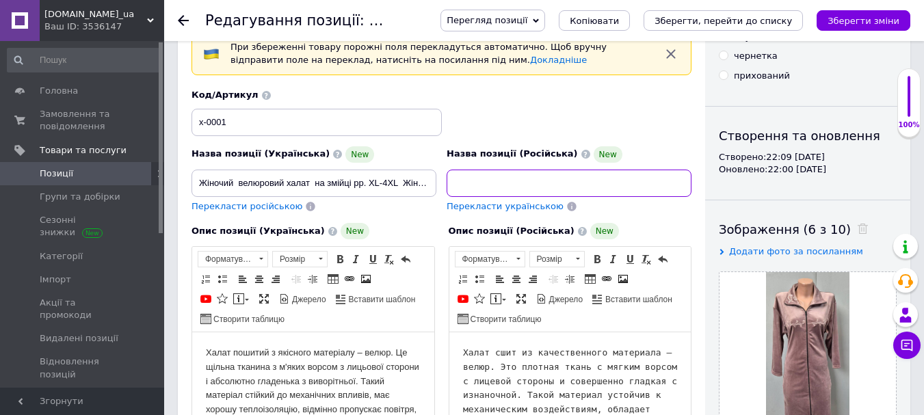
scroll to position [0, 250]
drag, startPoint x: 449, startPoint y: 182, endPoint x: 701, endPoint y: 213, distance: 253.0
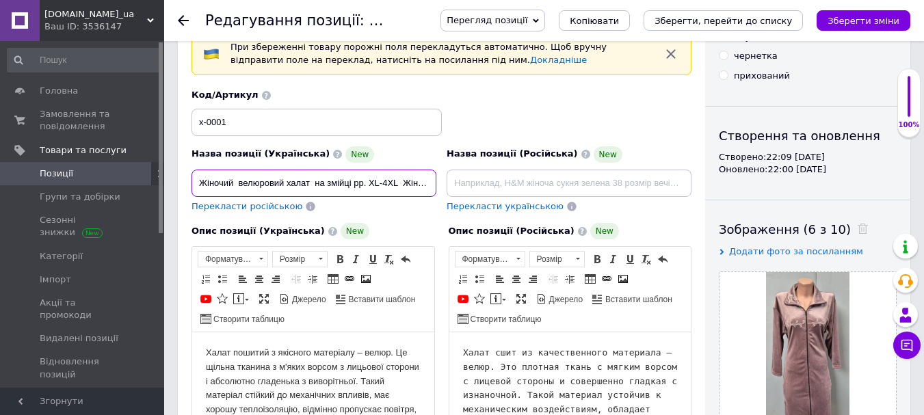
click at [431, 180] on input "Жіночий велюровий халат на змійці рр. XL-4XL Жіночий халат велюровий Жіночий ко…" at bounding box center [314, 183] width 245 height 27
click at [432, 195] on input "Жіночий велюровий халат на змійці рр. XL-4XL Жіночий халат велюровий Жіночий ко…" at bounding box center [314, 183] width 245 height 27
click at [431, 197] on div "Назва позиції (Українська) New Жіночий велюровий халат на змійці рр. XL-4XL Жін…" at bounding box center [314, 179] width 255 height 77
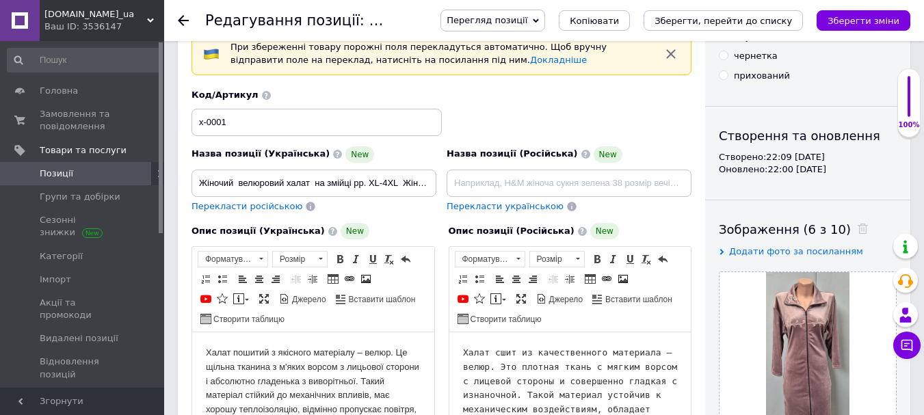
click at [431, 197] on div "Назва позиції (Українська) New Жіночий велюровий халат на змійці рр. XL-4XL Жін…" at bounding box center [314, 179] width 255 height 77
click at [430, 187] on input "Жіночий велюровий халат на змійці рр. XL-4XL Жіночий халат велюровий Жіночий ко…" at bounding box center [314, 183] width 245 height 27
click at [432, 183] on input "Жіночий велюровий халат на змійці рр. XL-4XL Жіночий халат велюровий Жіночий ко…" at bounding box center [314, 183] width 245 height 27
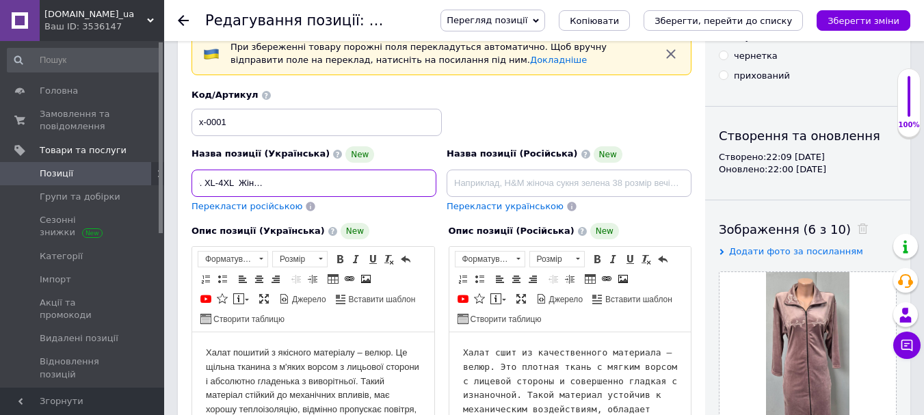
scroll to position [0, 192]
click at [434, 185] on input "Жіночий велюровий халат на змійці рр. XL-4XL Жіночий халат велюровий Жіночий ко…" at bounding box center [314, 183] width 245 height 27
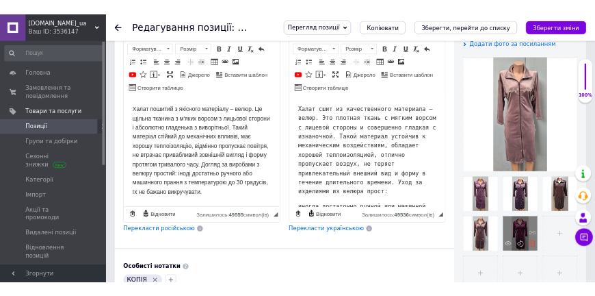
scroll to position [0, 0]
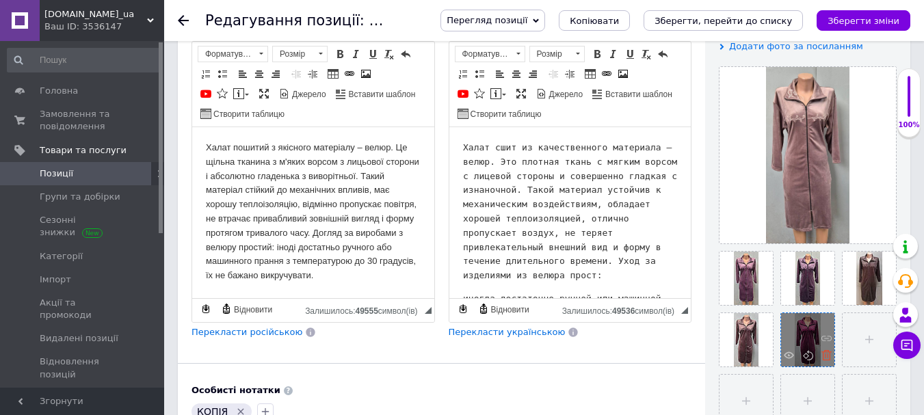
click at [826, 358] on icon at bounding box center [827, 355] width 10 height 10
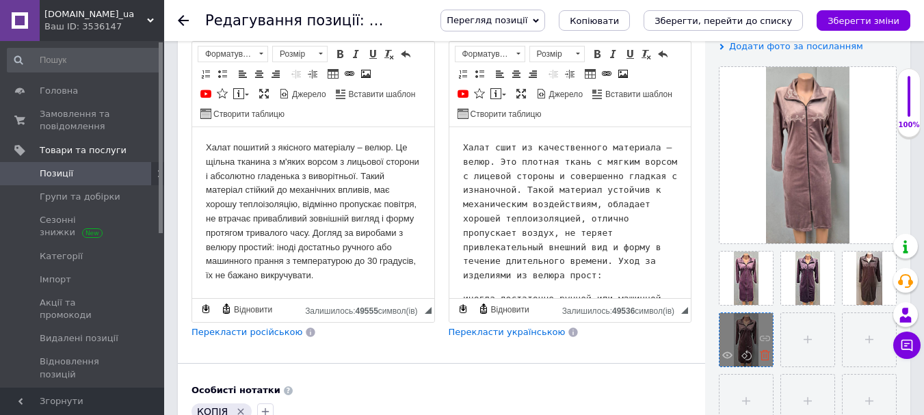
click at [768, 358] on icon at bounding box center [765, 355] width 10 height 10
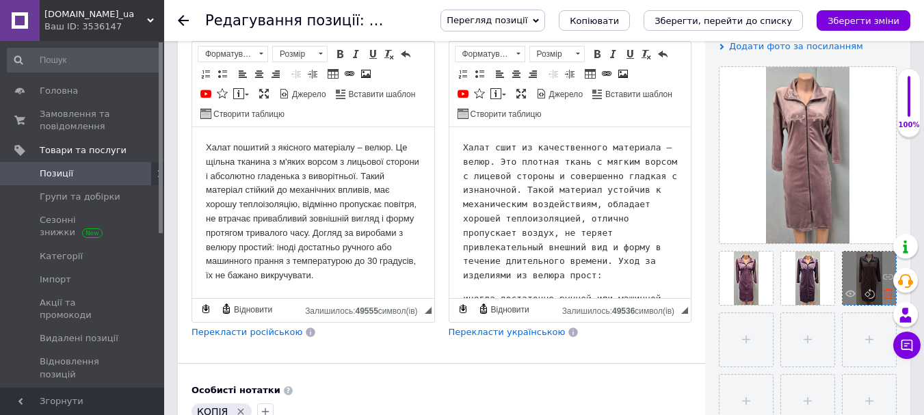
click at [887, 294] on icon at bounding box center [888, 294] width 10 height 10
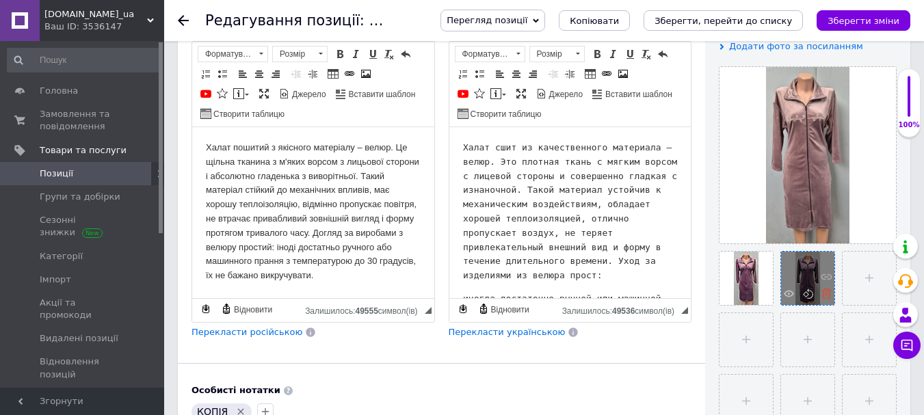
click at [825, 293] on icon at bounding box center [827, 294] width 10 height 10
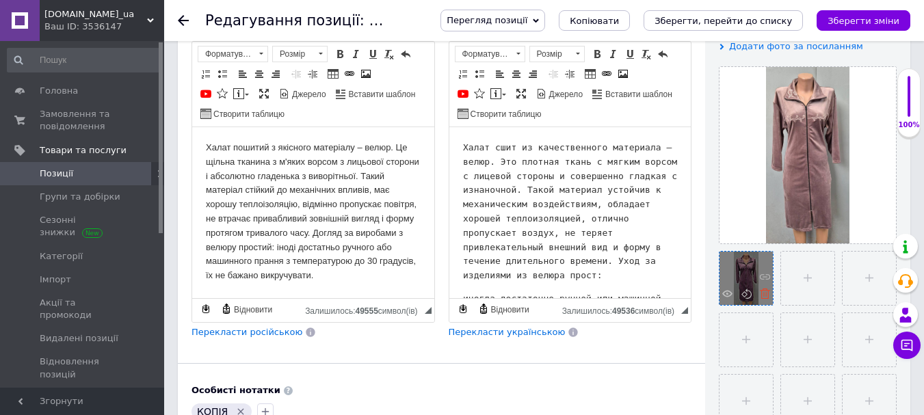
click at [763, 294] on icon at bounding box center [765, 294] width 10 height 10
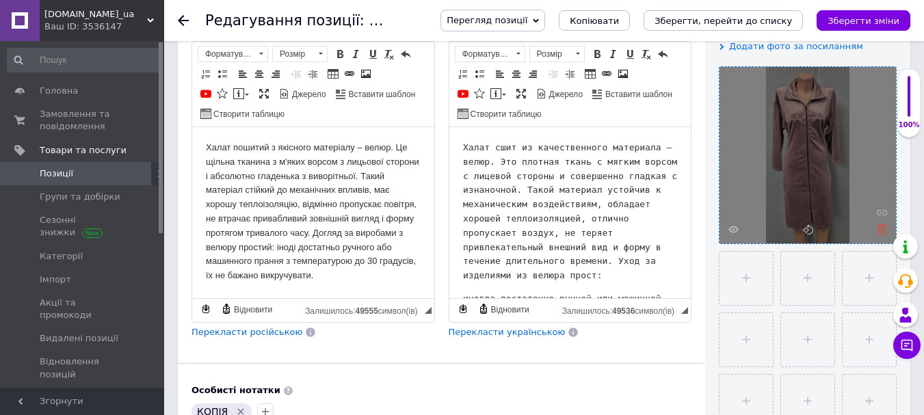
click at [884, 228] on icon at bounding box center [882, 229] width 10 height 10
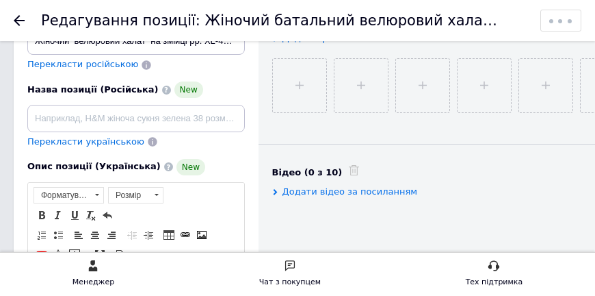
click at [273, 89] on input "file" at bounding box center [299, 85] width 53 height 53
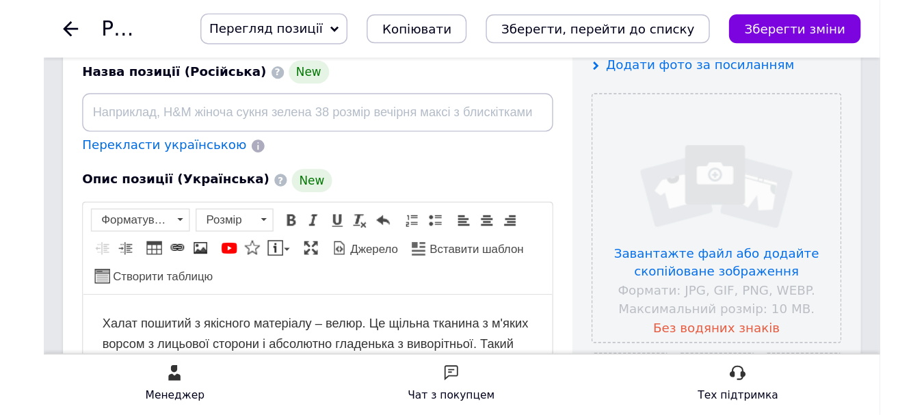
scroll to position [237, 0]
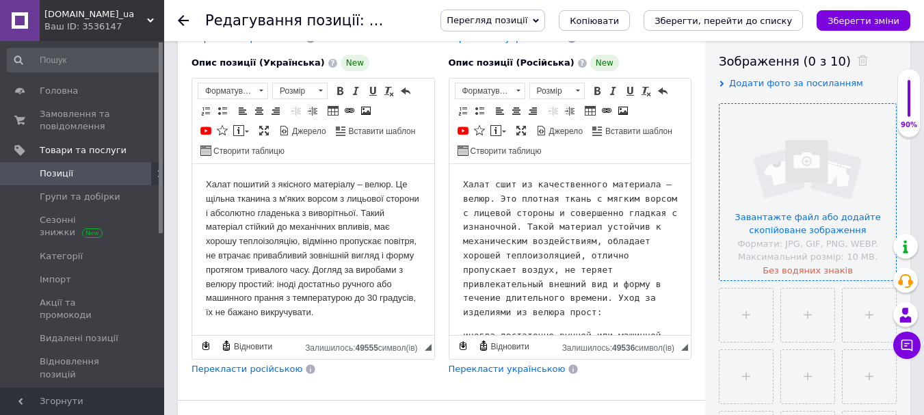
click at [805, 200] on input "file" at bounding box center [808, 192] width 176 height 176
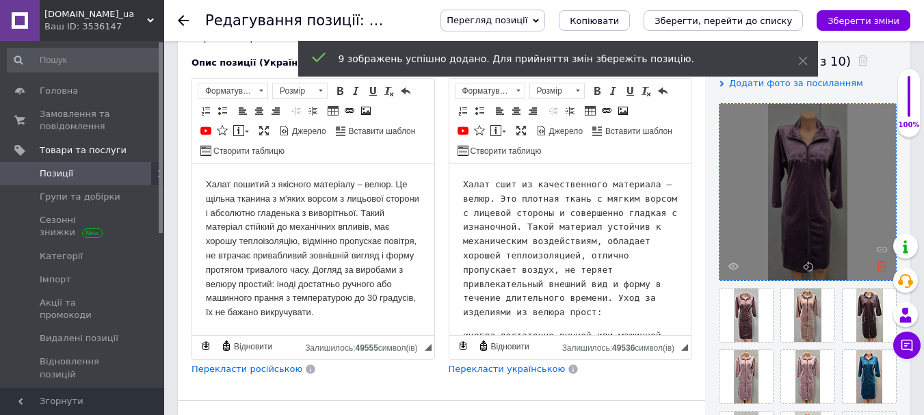
click at [883, 263] on use at bounding box center [882, 266] width 10 height 10
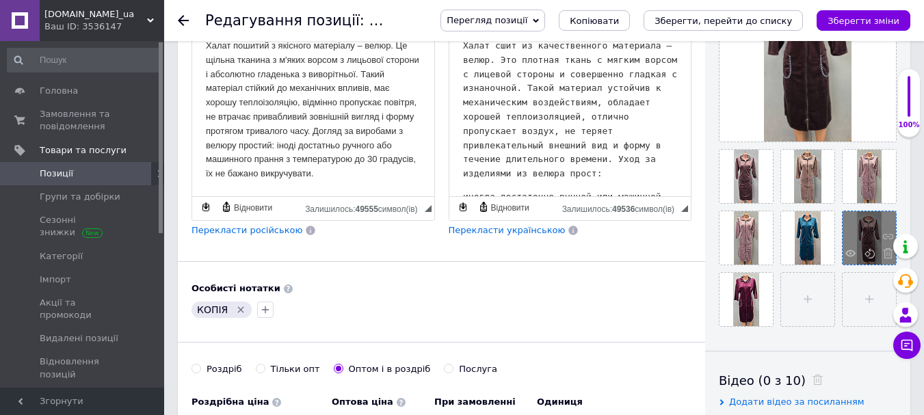
scroll to position [442, 0]
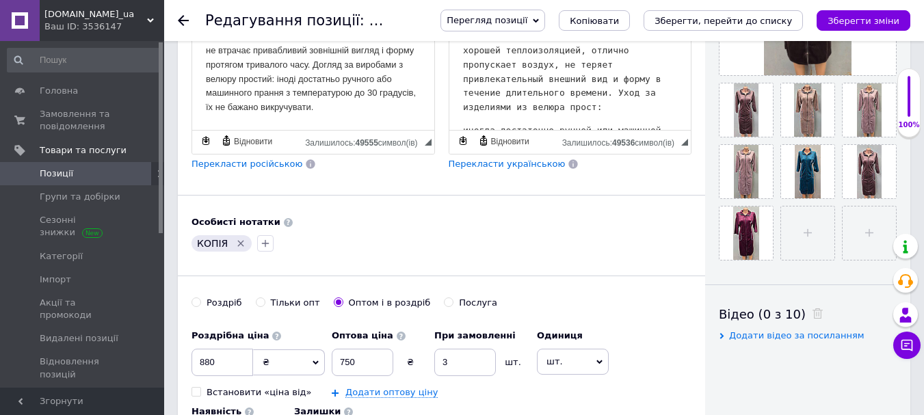
click at [235, 243] on icon "Видалити мітку" at bounding box center [240, 243] width 11 height 11
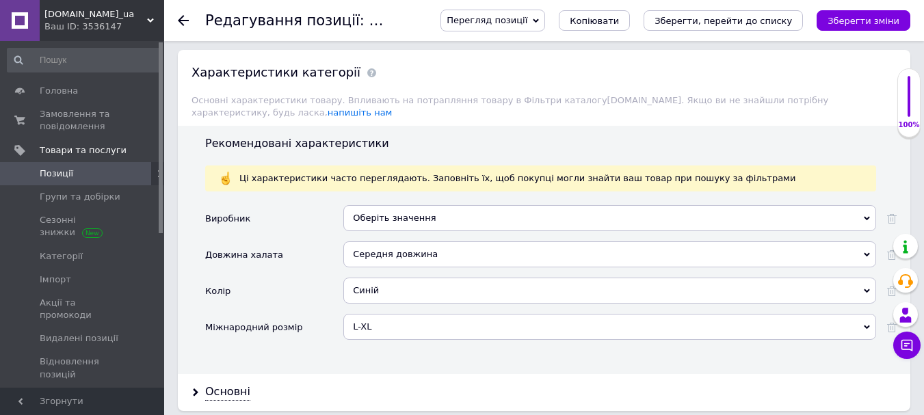
scroll to position [1400, 0]
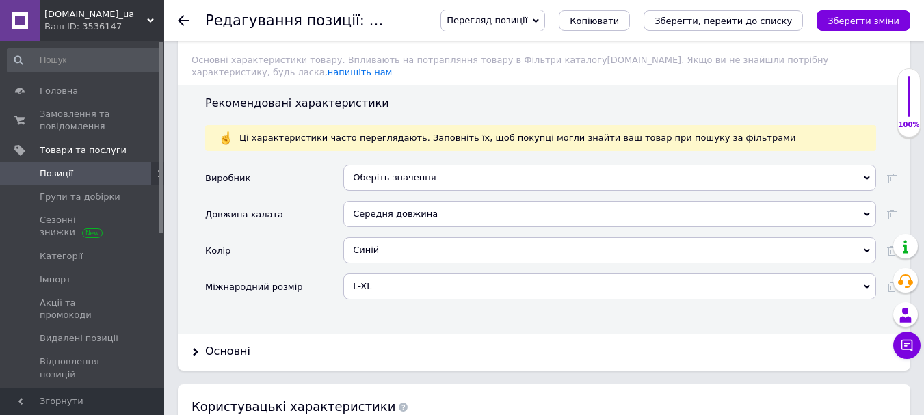
drag, startPoint x: 869, startPoint y: 237, endPoint x: 844, endPoint y: 250, distance: 28.1
click at [868, 248] on icon at bounding box center [867, 251] width 6 height 6
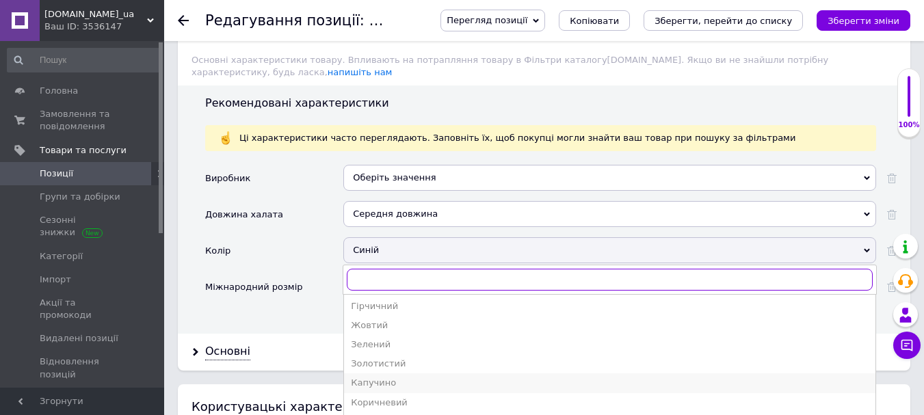
scroll to position [205, 0]
click at [378, 328] on div "Коричневий" at bounding box center [610, 334] width 518 height 12
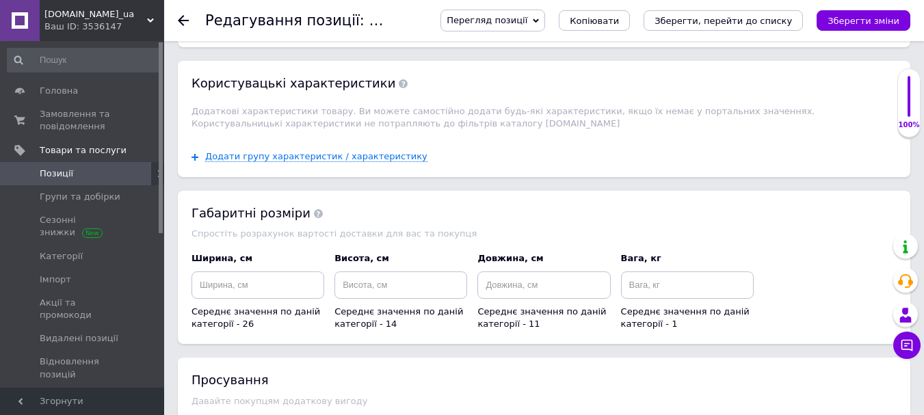
scroll to position [1884, 0]
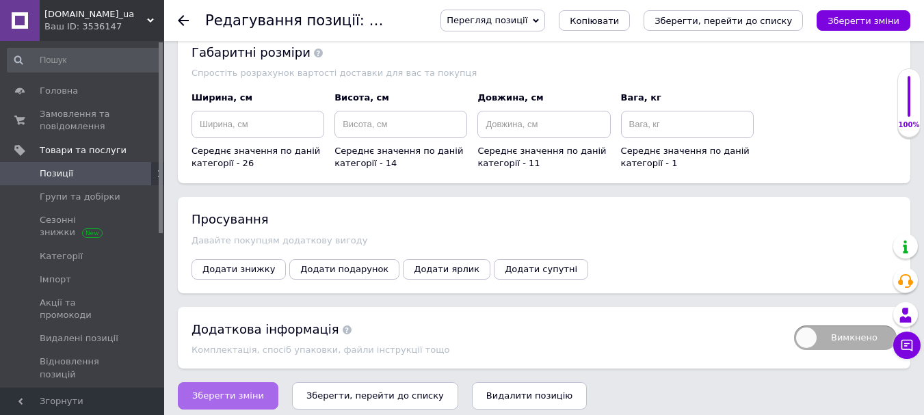
click at [224, 391] on span "Зберегти зміни" at bounding box center [228, 396] width 72 height 10
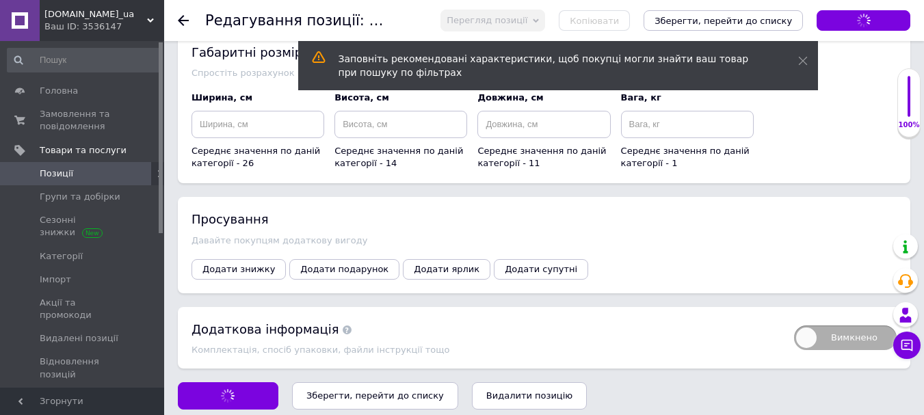
type input "Женский велюровый халат на молнии гг. XL-4XL Женский халат велюровый Женский Ло…"
click at [93, 172] on span "Позиції" at bounding box center [83, 174] width 87 height 12
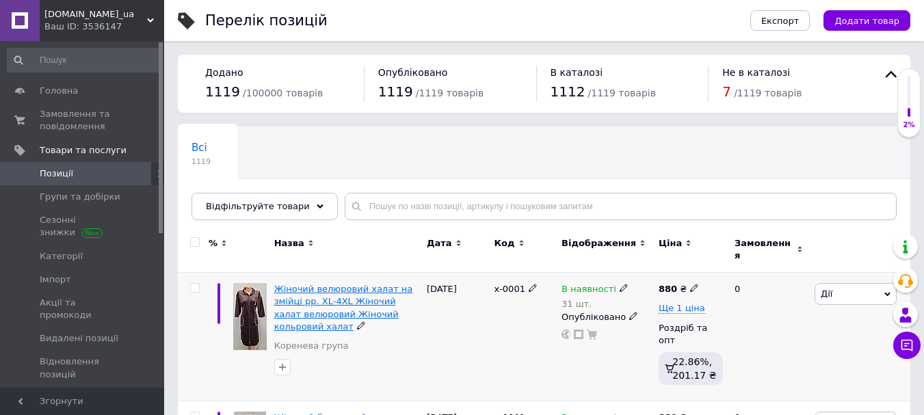
click at [319, 284] on span "Жіночий велюровий халат на змійці рр. XL-4XL Жіночий халат велюровий Жіночий ко…" at bounding box center [343, 308] width 139 height 48
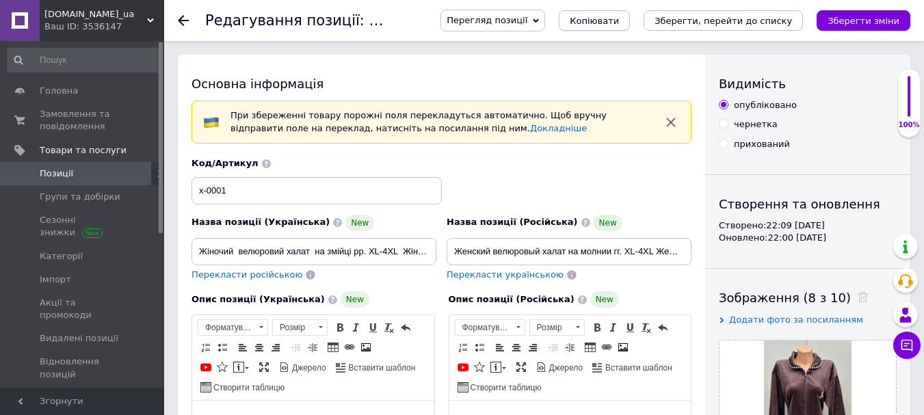
click at [619, 17] on span "Копіювати" at bounding box center [594, 21] width 49 height 10
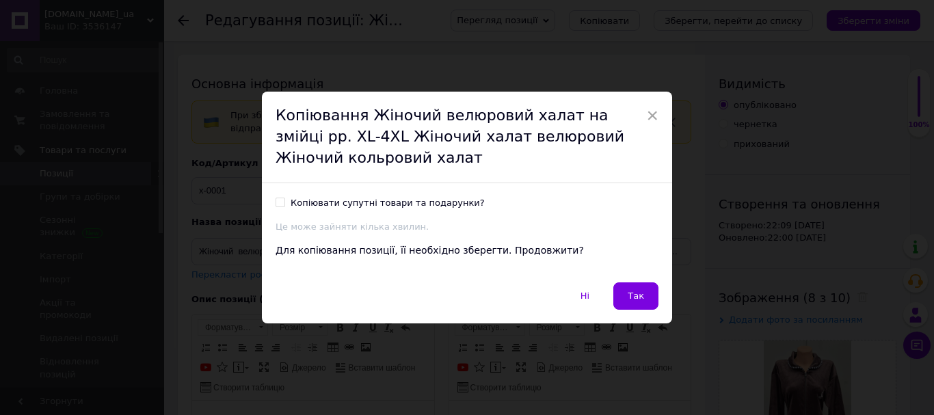
click at [632, 295] on span "Так" at bounding box center [636, 296] width 16 height 10
